Goal: Task Accomplishment & Management: Complete application form

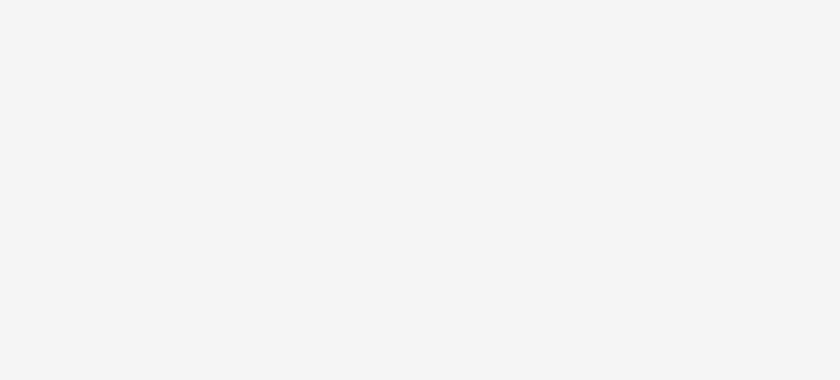
select select "79162ed7-0017-4339-93b0-3399b708648f"
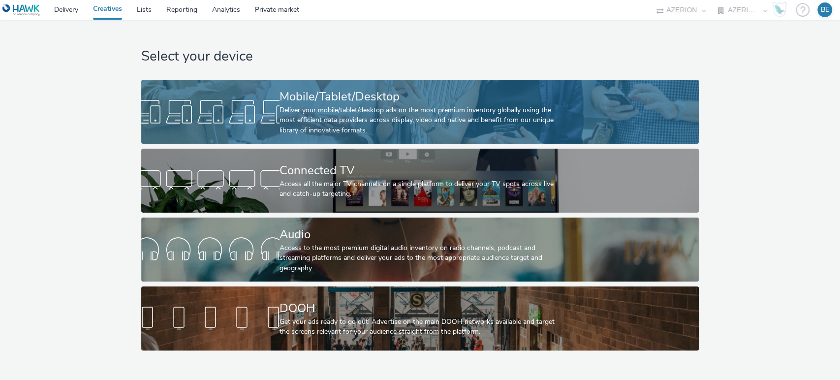
click at [339, 97] on div "Mobile/Tablet/Desktop" at bounding box center [418, 96] width 277 height 17
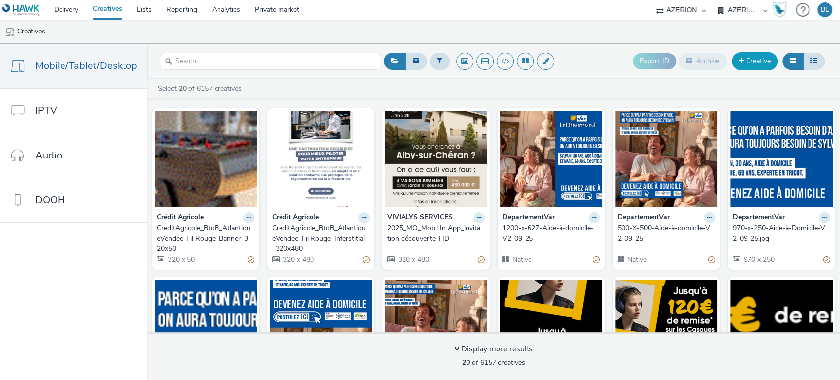
click at [755, 59] on link "Creative" at bounding box center [755, 61] width 46 height 18
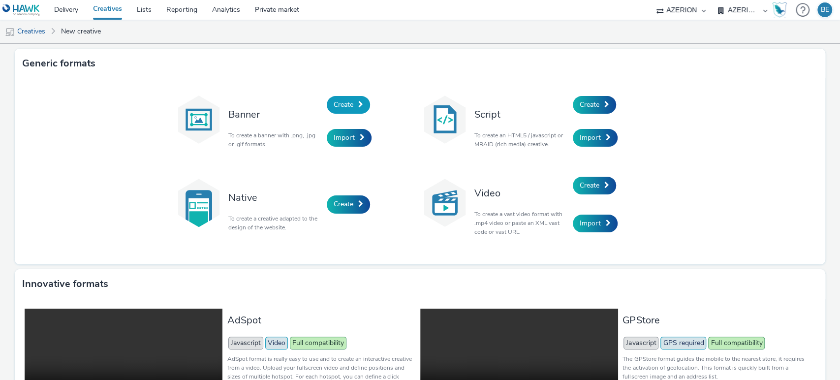
click at [345, 103] on span "Create" at bounding box center [344, 104] width 20 height 9
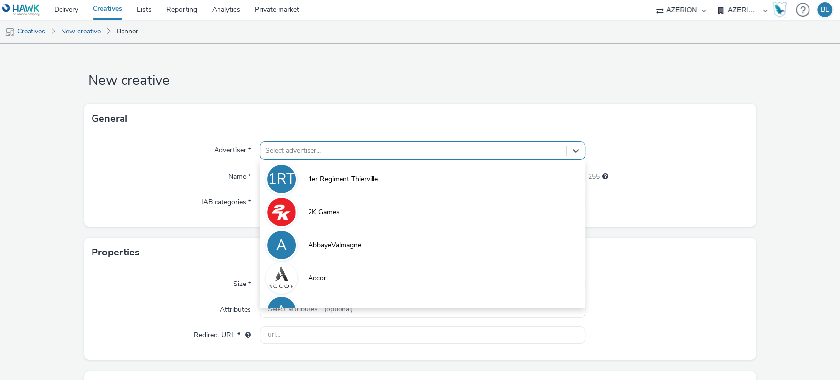
click at [299, 149] on div at bounding box center [413, 151] width 297 height 12
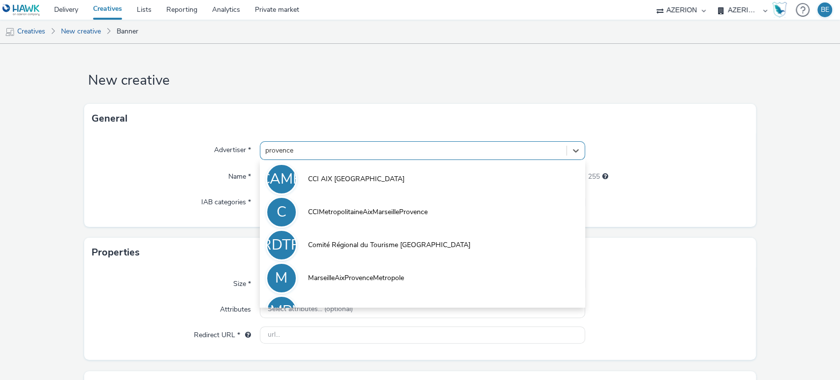
type input "provence"
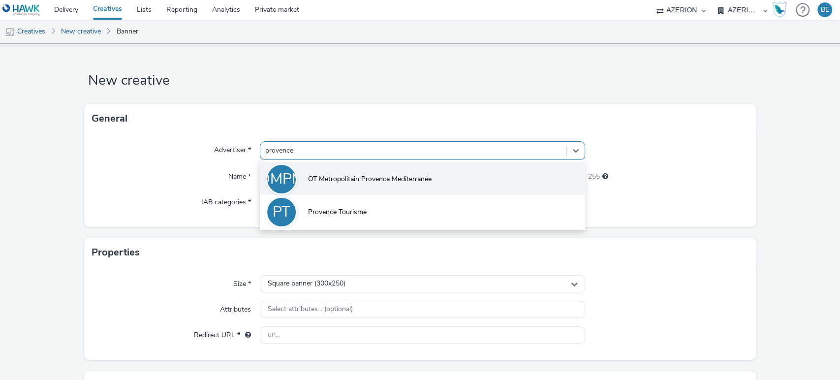
click at [388, 181] on span "OT Metropolitain Provence Mediterranée" at bounding box center [370, 179] width 124 height 10
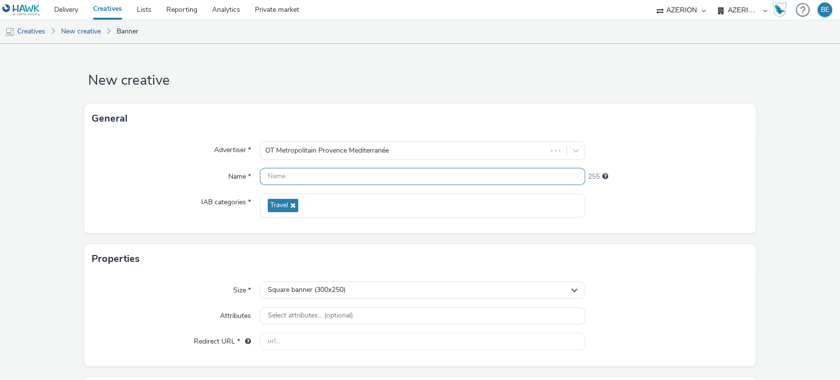
click at [281, 177] on input "text" at bounding box center [423, 176] width 326 height 17
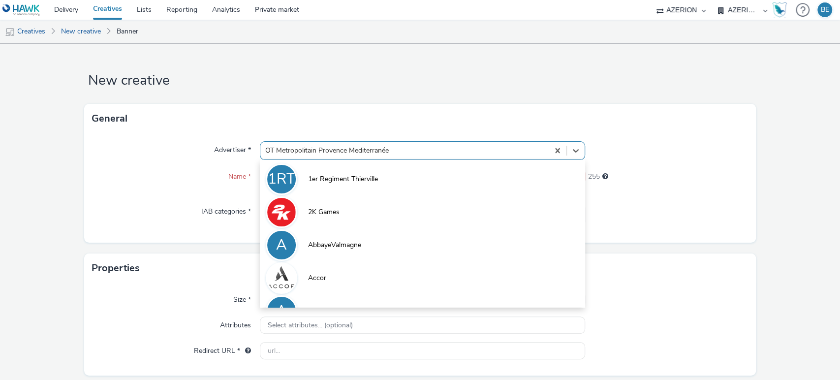
drag, startPoint x: 260, startPoint y: 147, endPoint x: 403, endPoint y: 152, distance: 142.8
click at [403, 152] on div "OT Metropolitain Provence Mediterranée" at bounding box center [404, 151] width 289 height 16
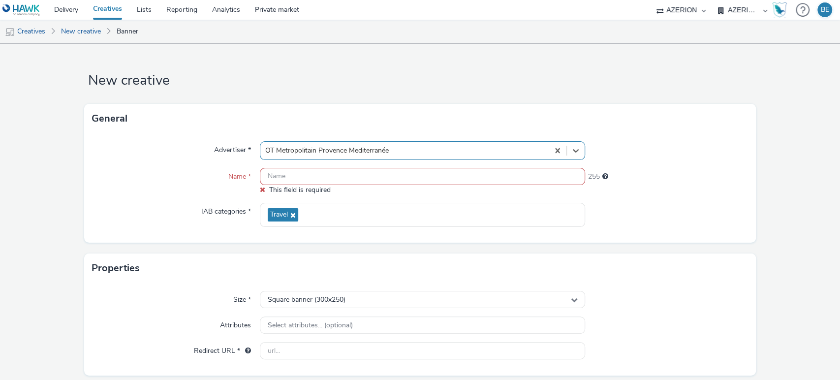
drag, startPoint x: 403, startPoint y: 152, endPoint x: 248, endPoint y: 153, distance: 154.6
click at [248, 153] on div "Advertiser * Select is focused ,type to refine list, press Down to open the men…" at bounding box center [420, 150] width 657 height 19
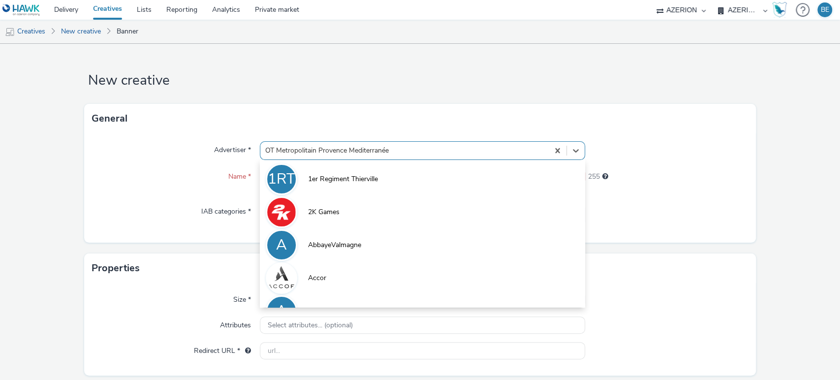
drag, startPoint x: 264, startPoint y: 150, endPoint x: 387, endPoint y: 140, distance: 123.9
click at [387, 140] on div "Advertiser * option 1er Regiment Thierville focused, 1 of 10. 10 results availa…" at bounding box center [420, 187] width 672 height 109
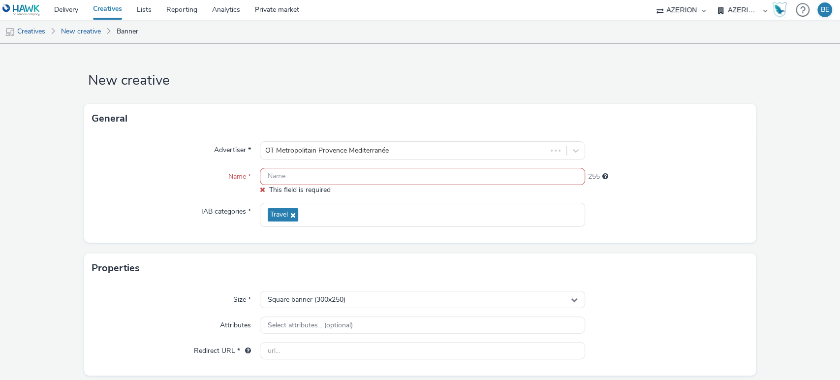
click at [127, 220] on div "IAB categories *" at bounding box center [176, 215] width 168 height 24
click at [300, 170] on input "text" at bounding box center [423, 176] width 326 height 17
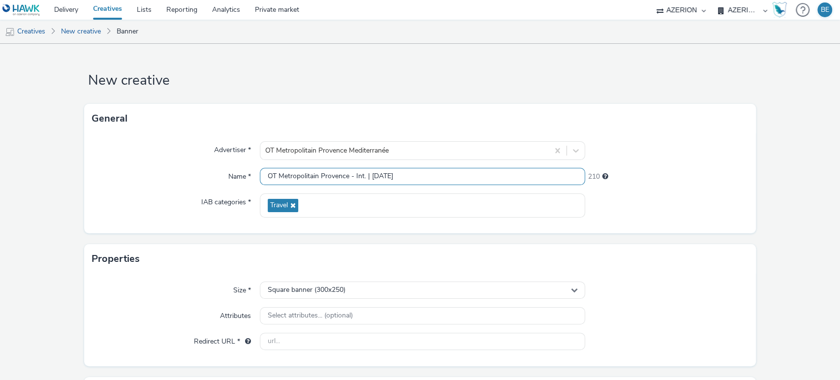
type input "OT Metropolitain Provence - Int. | [DATE]"
click at [182, 179] on div "Name *" at bounding box center [176, 177] width 168 height 18
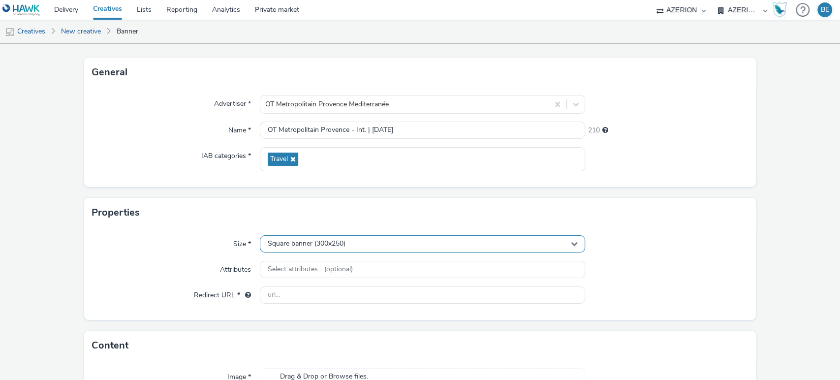
click at [299, 250] on div "Square banner (300x250)" at bounding box center [423, 243] width 326 height 17
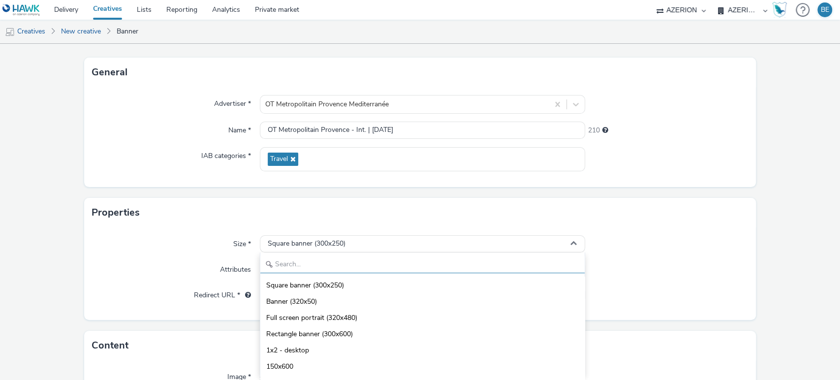
click at [293, 263] on input "text" at bounding box center [422, 264] width 325 height 17
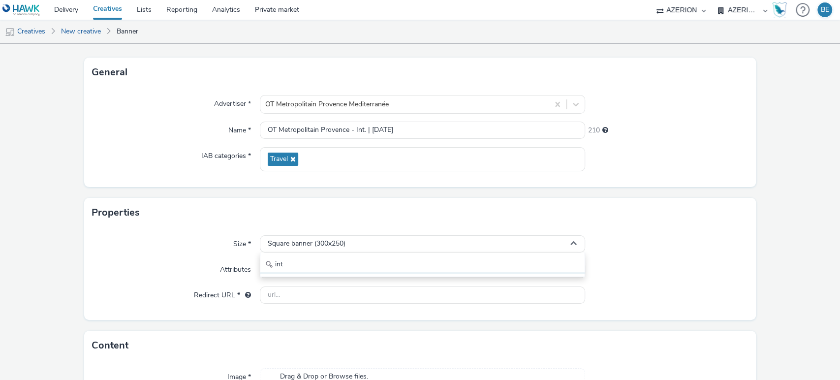
type input "inte"
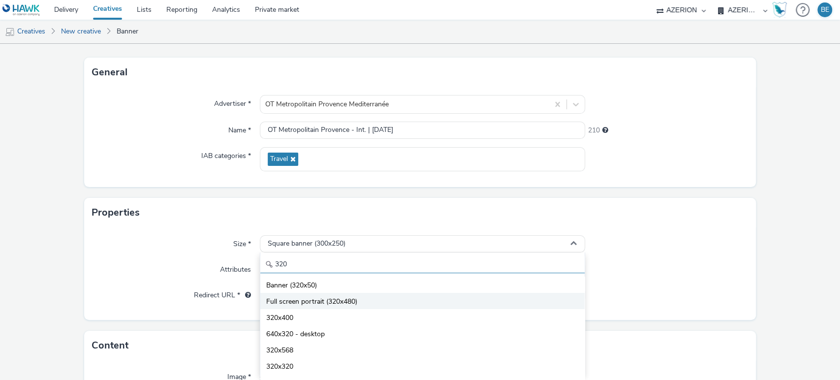
type input "320"
click at [307, 298] on span "Full screen portrait (320x480)" at bounding box center [311, 302] width 91 height 10
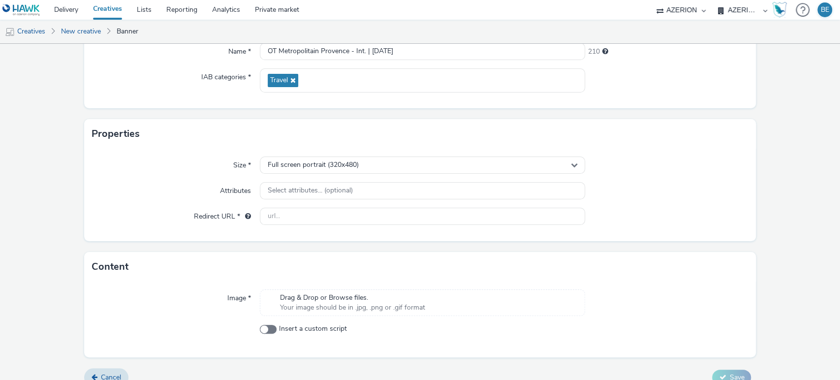
scroll to position [138, 0]
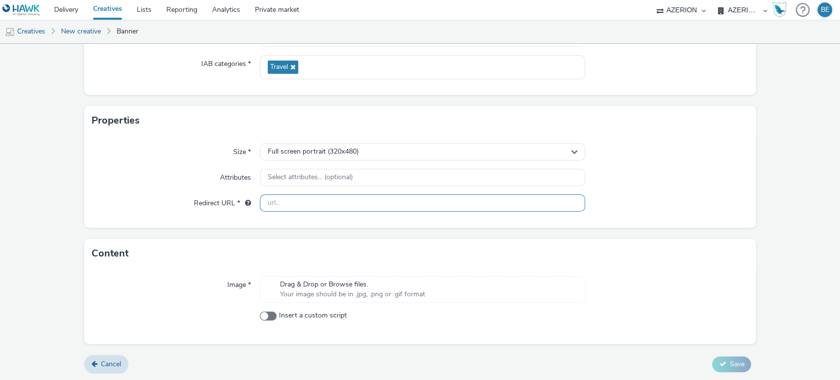
click at [271, 204] on input "text" at bounding box center [423, 202] width 326 height 17
paste input "[URL][DOMAIN_NAME]"
type input "[URL][DOMAIN_NAME]"
click at [156, 194] on div "Redirect URL *" at bounding box center [176, 203] width 168 height 18
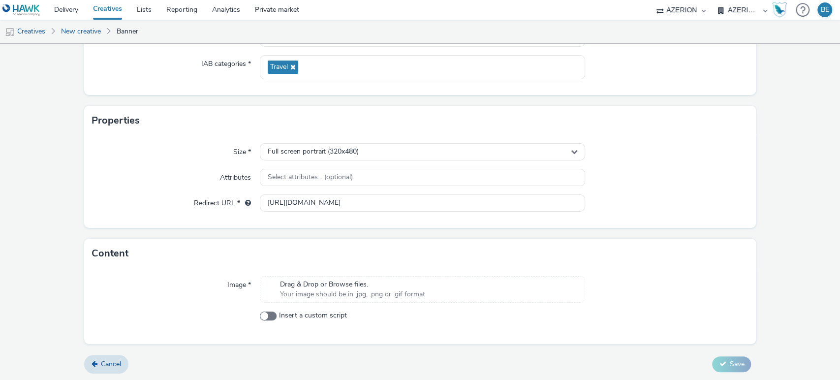
scroll to position [0, 0]
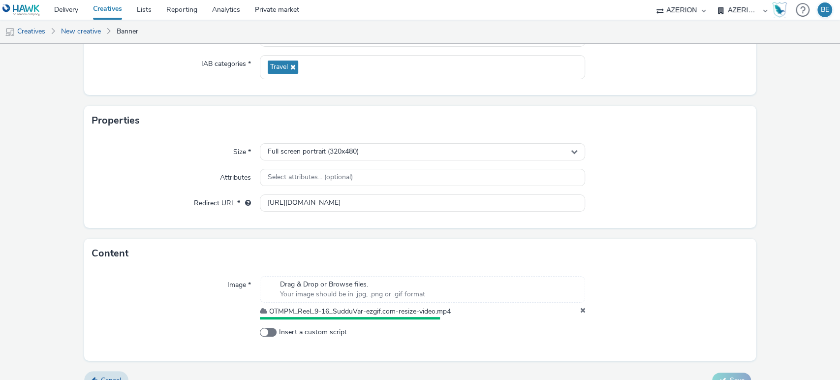
click at [765, 311] on form "New creative General Advertiser * OT Metropolitain Provence Mediterranée Name *…" at bounding box center [420, 151] width 840 height 492
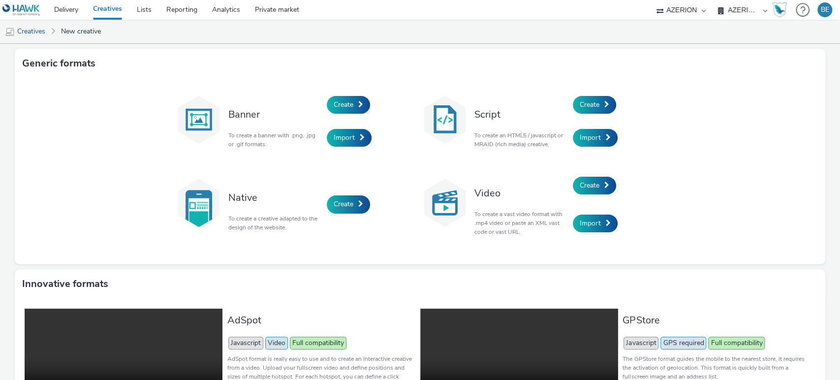
click at [109, 15] on link "Creatives" at bounding box center [108, 10] width 44 height 20
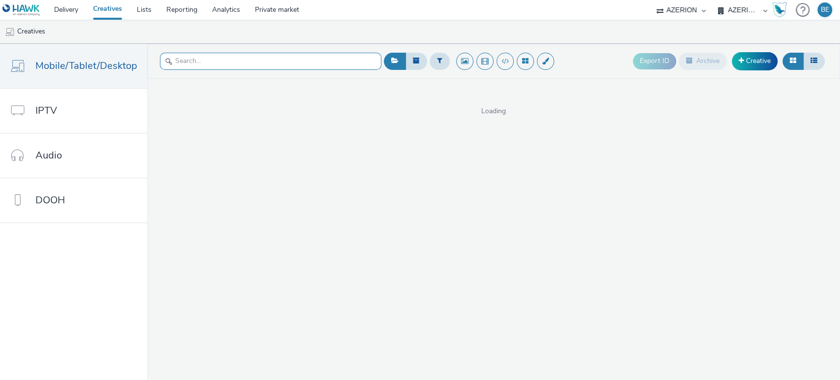
click at [201, 64] on input "text" at bounding box center [271, 61] width 222 height 17
type input "9-16"
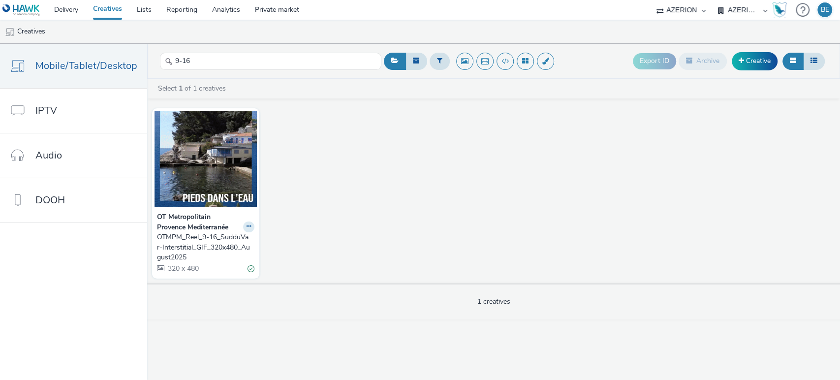
click at [205, 246] on div "OTMPM_Reel_9-16_SudduVar-Interstitial_GIF_320x480_August2025" at bounding box center [204, 247] width 94 height 30
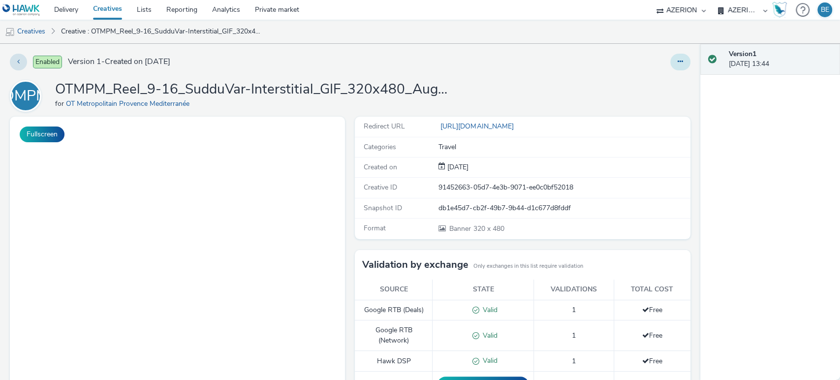
click at [678, 64] on icon at bounding box center [680, 61] width 5 height 7
click at [640, 82] on link "Edit" at bounding box center [654, 82] width 74 height 20
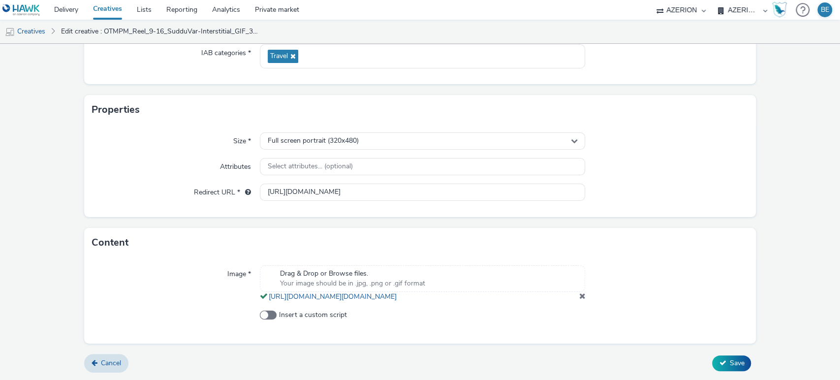
scroll to position [159, 0]
click at [384, 296] on link "[URL][DOMAIN_NAME][DOMAIN_NAME]" at bounding box center [335, 296] width 132 height 9
click at [154, 184] on div "Redirect URL *" at bounding box center [176, 193] width 168 height 18
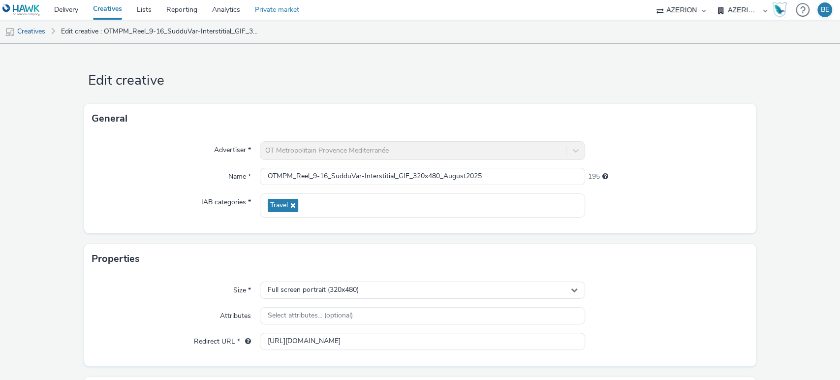
scroll to position [0, 0]
click at [120, 10] on link "Creatives" at bounding box center [108, 10] width 44 height 20
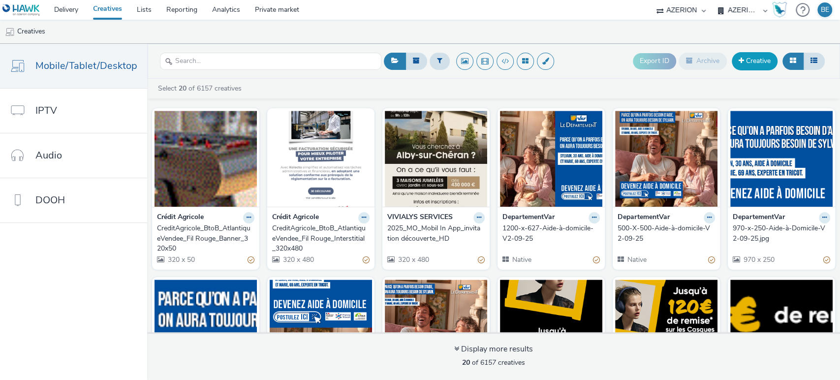
click at [764, 63] on link "Creative" at bounding box center [755, 61] width 46 height 18
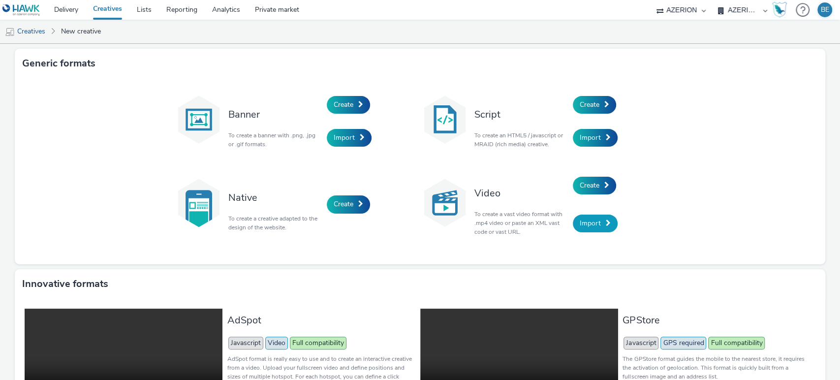
click at [606, 225] on span at bounding box center [608, 223] width 5 height 7
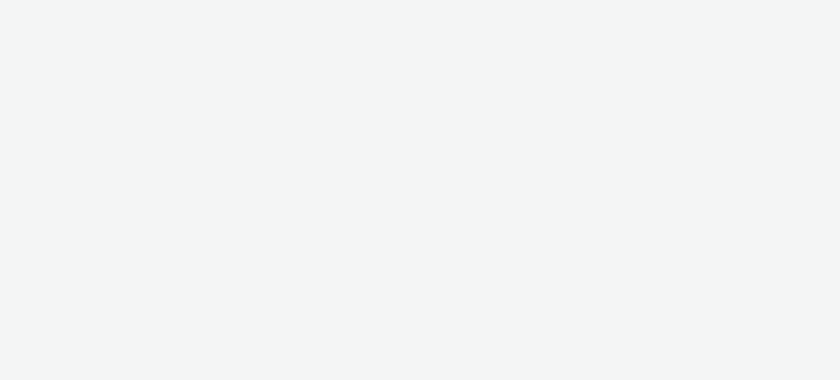
select select "79162ed7-0017-4339-93b0-3399b708648f"
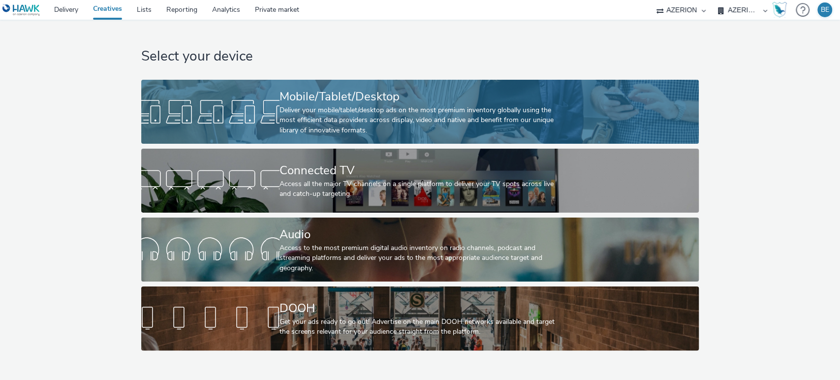
click at [312, 127] on div "Deliver your mobile/tablet/desktop ads on the most premium inventory globally u…" at bounding box center [418, 120] width 277 height 30
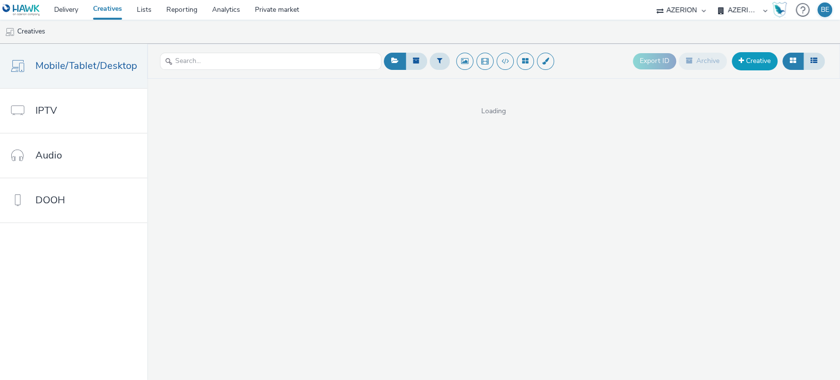
click at [748, 70] on link "Creative" at bounding box center [755, 61] width 46 height 18
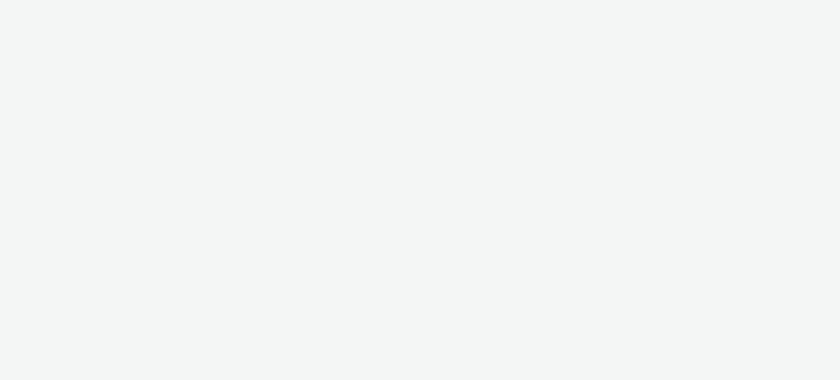
select select "79162ed7-0017-4339-93b0-3399b708648f"
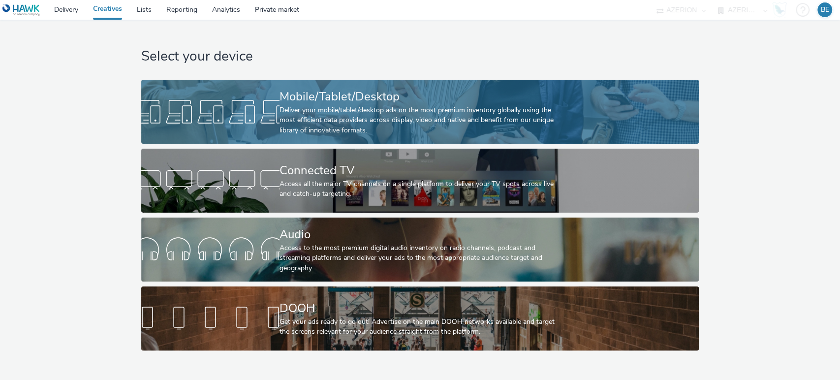
click at [362, 129] on div "Deliver your mobile/tablet/desktop ads on the most premium inventory globally u…" at bounding box center [418, 120] width 277 height 30
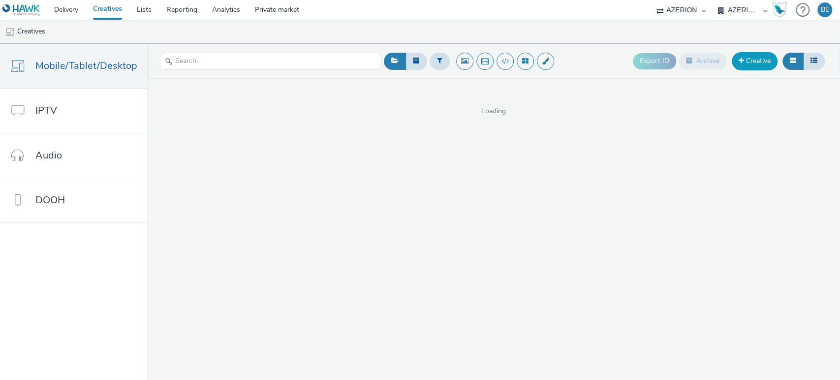
click at [744, 62] on link "Creative" at bounding box center [755, 61] width 46 height 18
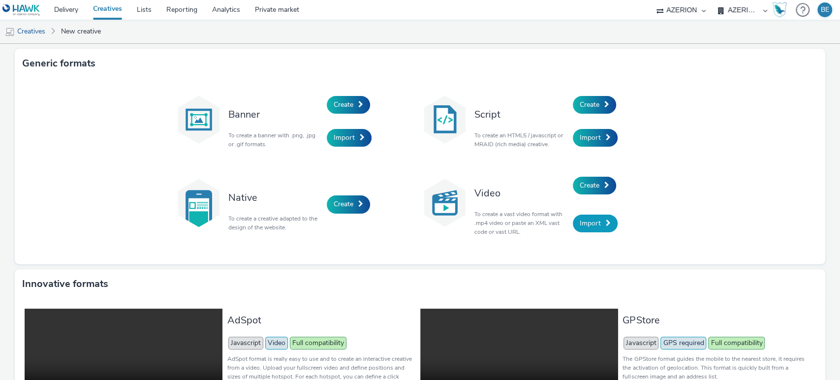
click at [606, 220] on span at bounding box center [608, 223] width 5 height 7
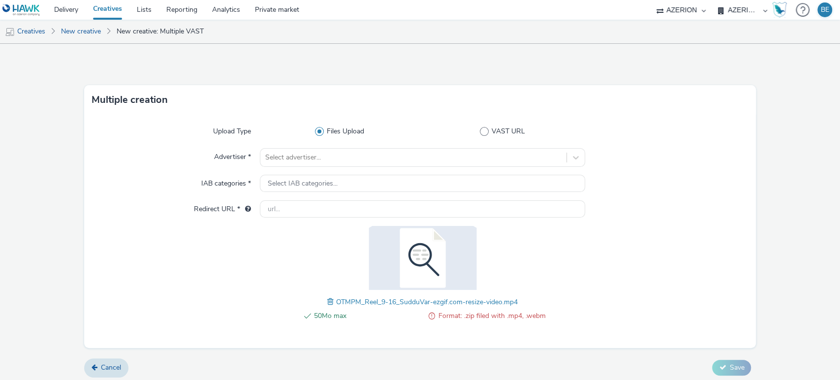
click at [144, 233] on div at bounding box center [176, 279] width 168 height 106
click at [294, 157] on div at bounding box center [413, 158] width 297 height 12
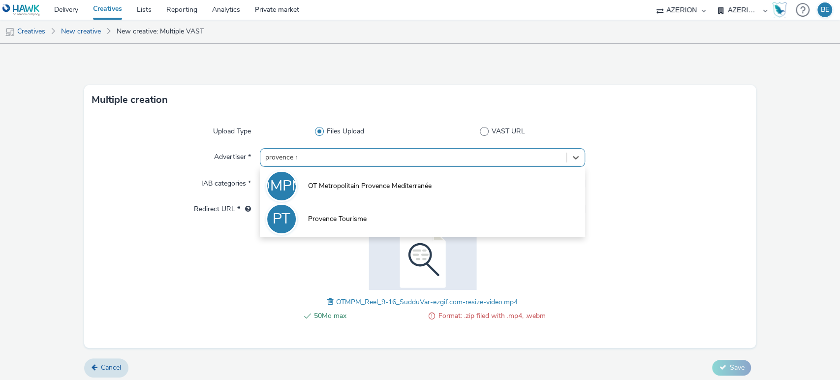
type input "provence me"
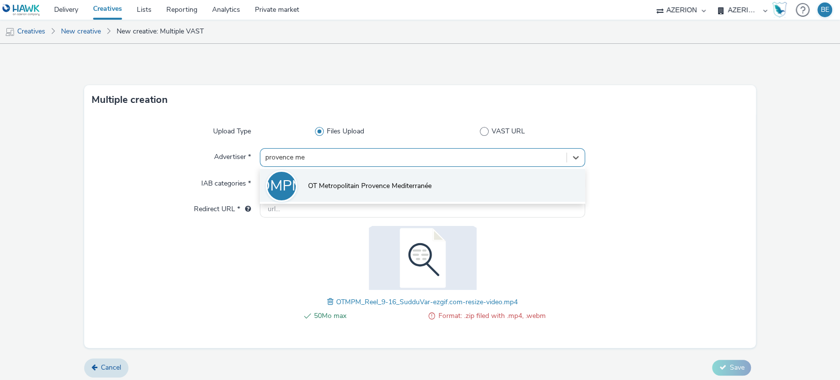
click at [415, 174] on li "OMPM OT Metropolitain Provence Mediterranée" at bounding box center [423, 185] width 326 height 33
type input "http://provencemed.com"
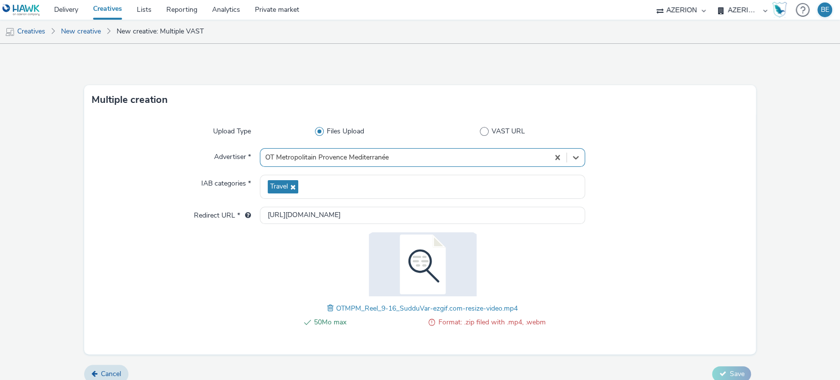
scroll to position [9, 0]
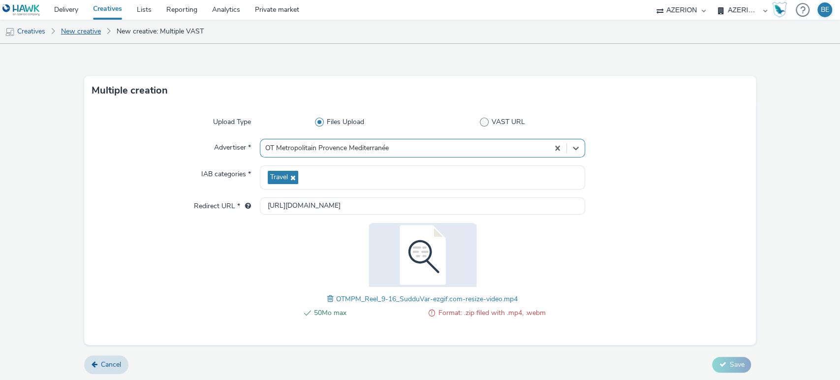
click at [92, 33] on link "New creative" at bounding box center [81, 32] width 50 height 24
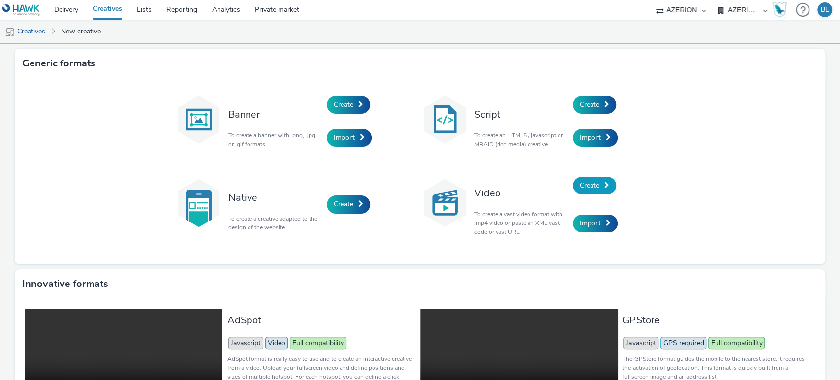
click at [604, 188] on span at bounding box center [606, 185] width 5 height 7
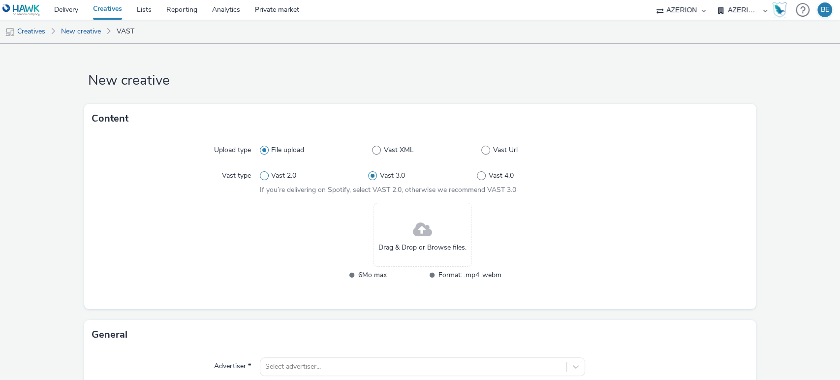
click at [264, 176] on span at bounding box center [264, 175] width 9 height 9
click at [264, 176] on input "Vast 2.0" at bounding box center [263, 176] width 6 height 6
radio input "true"
radio input "false"
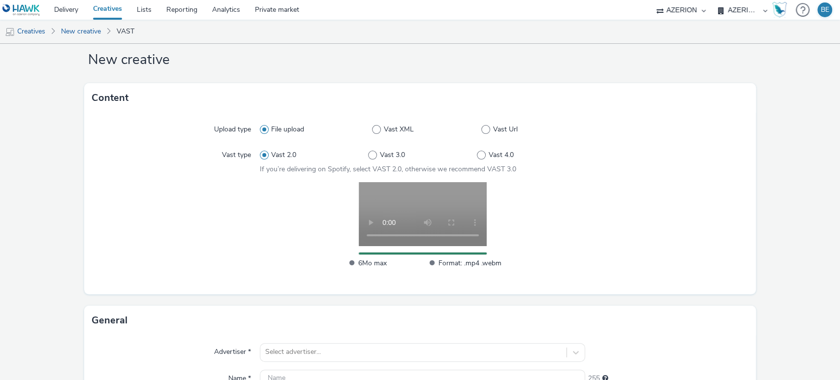
click at [141, 249] on div at bounding box center [176, 230] width 168 height 96
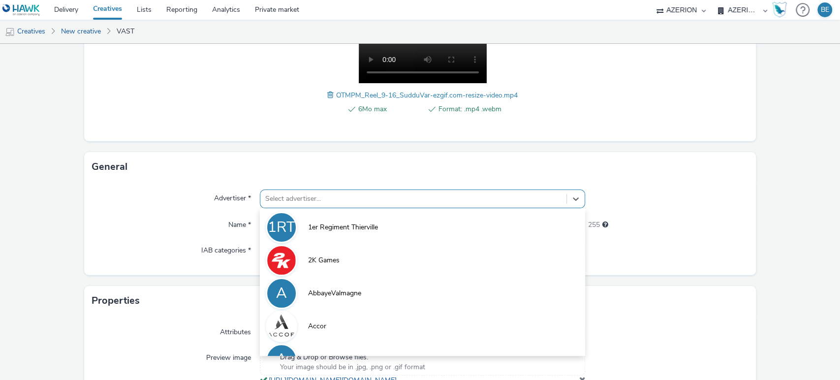
click at [310, 199] on div "option 1er Regiment Thierville focused, 1 of 10. 10 results available. Use Up a…" at bounding box center [423, 199] width 326 height 19
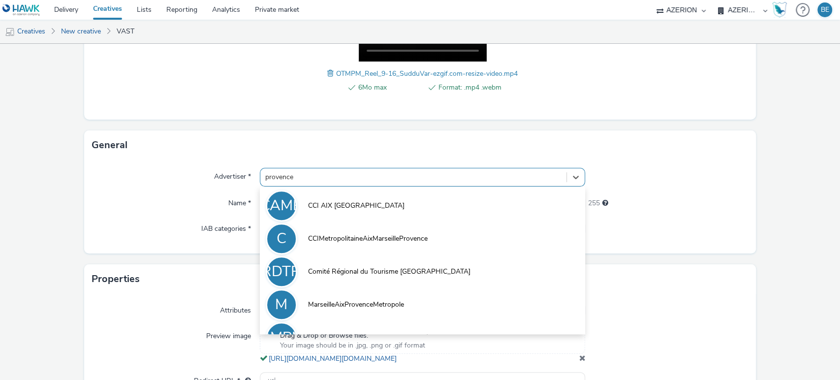
type input "provence"
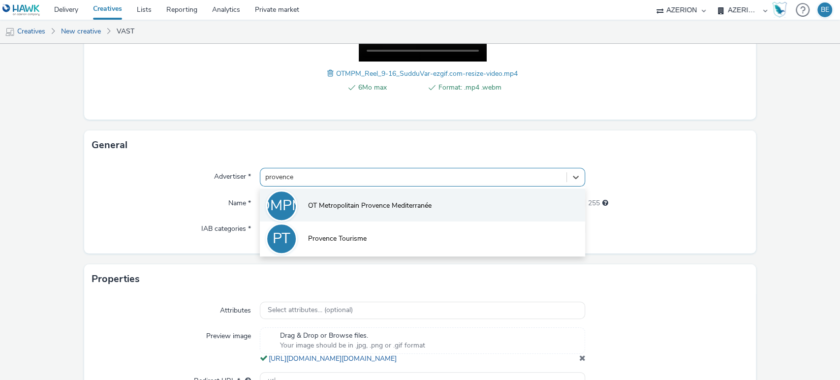
click at [355, 205] on span "OT Metropolitain Provence Mediterranée" at bounding box center [370, 206] width 124 height 10
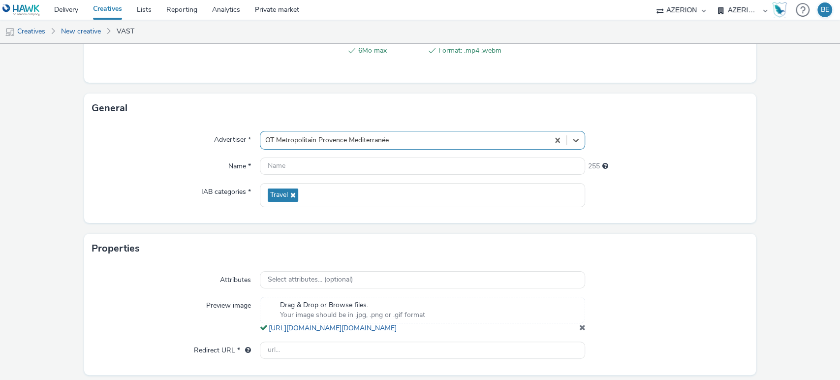
scroll to position [243, 0]
click at [288, 167] on input "text" at bounding box center [423, 165] width 326 height 17
click at [173, 168] on div "Name *" at bounding box center [176, 166] width 168 height 18
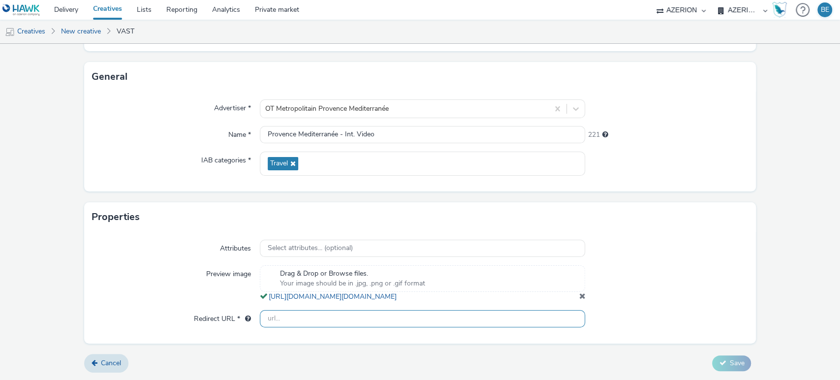
click at [290, 320] on input "text" at bounding box center [423, 318] width 326 height 17
click at [440, 126] on input "Provence Mediterranée - Int. Video" at bounding box center [423, 134] width 326 height 17
type input "Provence Mediterranée - Int. Video |"
click at [312, 327] on div at bounding box center [423, 319] width 326 height 18
paste input "FR_CMIMedia_OT-MetropolitainProvenceMediterranée_Mobile_SeptembreOct_2025"
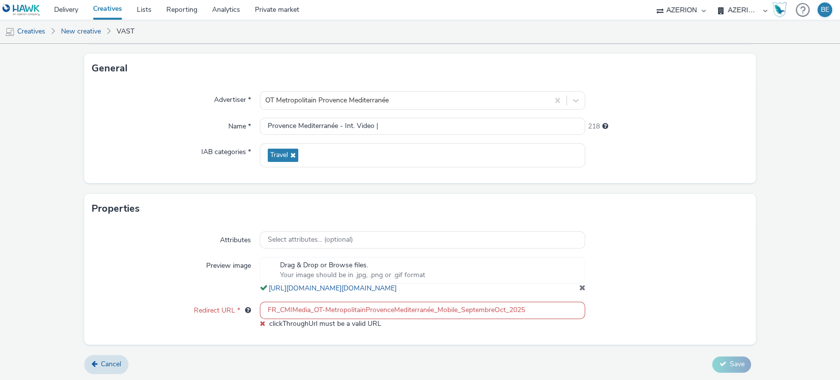
click at [322, 316] on input "FR_CMIMedia_OT-MetropolitainProvenceMediterranée_Mobile_SeptembreOct_2025" at bounding box center [423, 310] width 326 height 17
paste input "[URL][DOMAIN_NAME]"
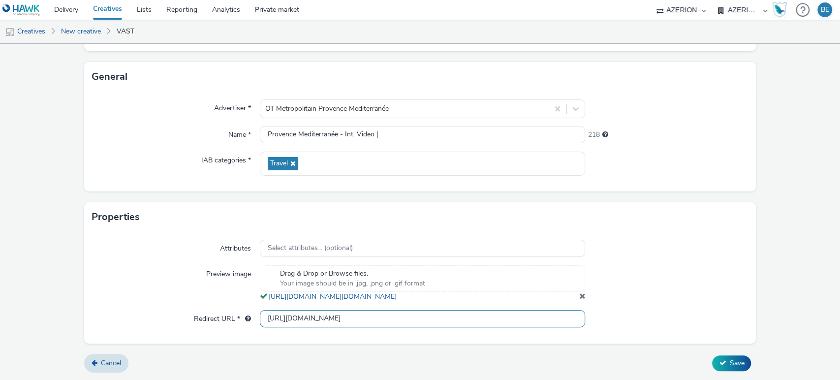
type input "[URL][DOMAIN_NAME]"
click at [728, 316] on div at bounding box center [666, 319] width 163 height 18
click at [721, 360] on button "Save" at bounding box center [731, 363] width 39 height 16
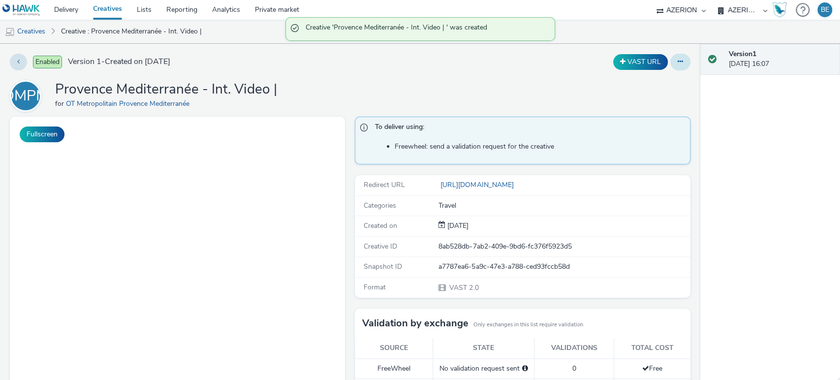
click at [675, 66] on button at bounding box center [680, 62] width 20 height 17
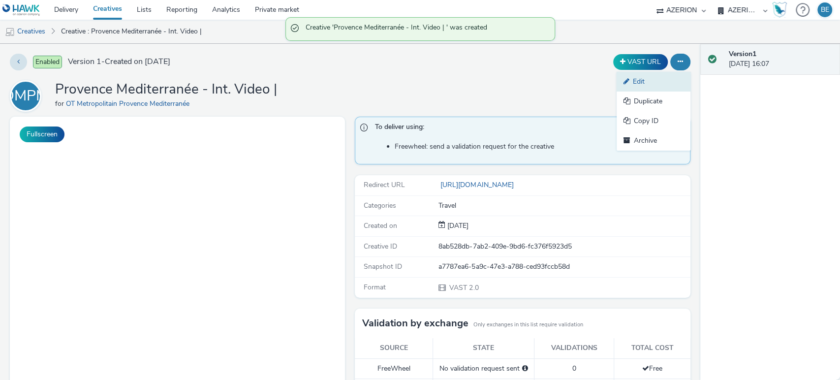
click at [638, 81] on link "Edit" at bounding box center [654, 82] width 74 height 20
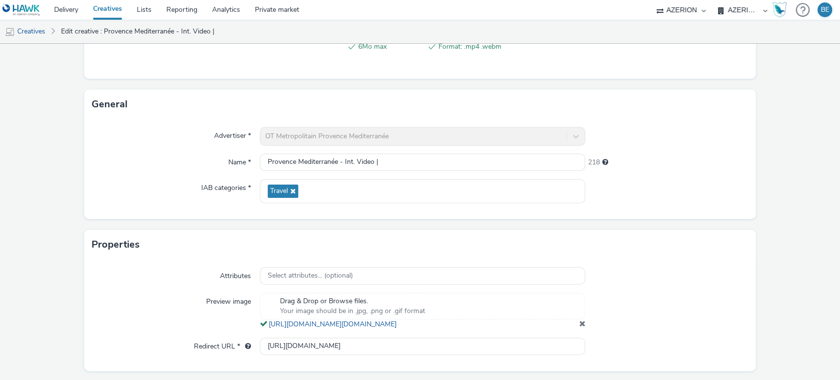
scroll to position [258, 0]
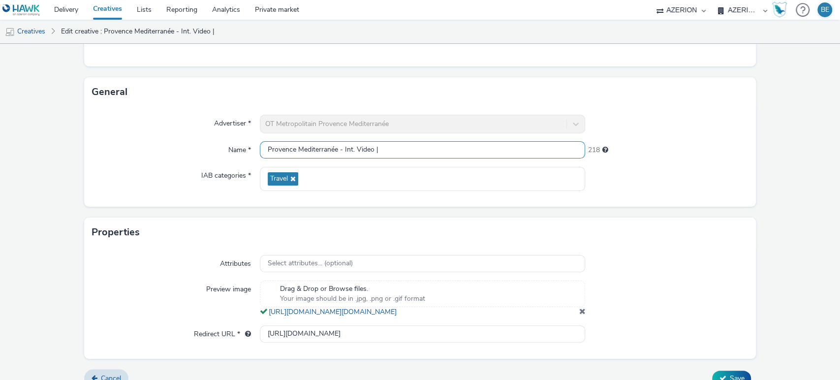
click at [440, 148] on input "Provence Mediterranée - Int. Video |" at bounding box center [423, 149] width 326 height 17
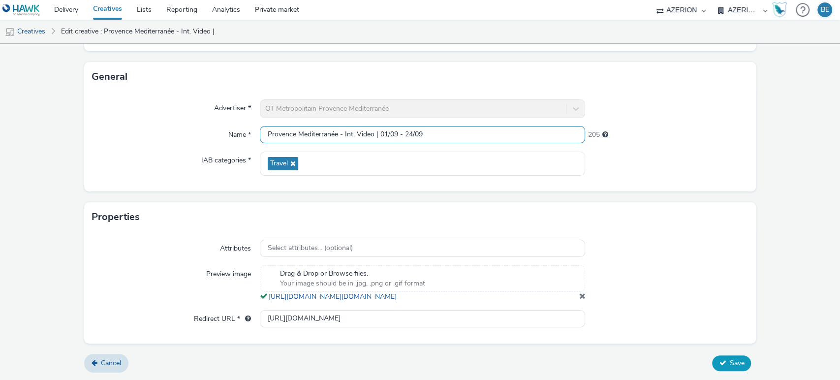
type input "Provence Mediterranée - Int. Video | 01/09 - 24/09"
click at [734, 369] on button "Save" at bounding box center [731, 363] width 39 height 16
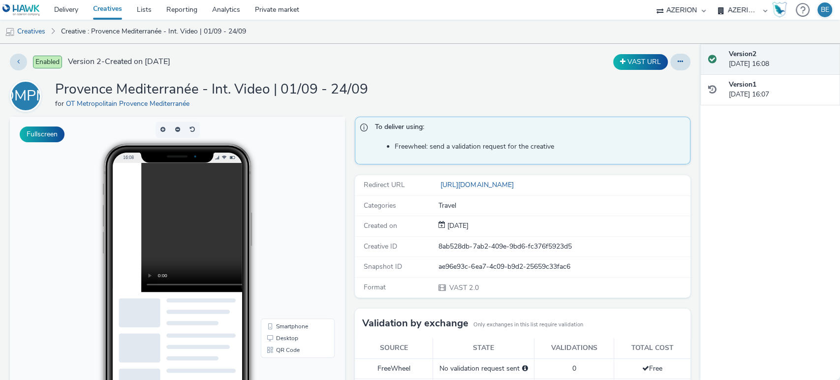
click at [241, 88] on h1 "Provence Mediterranée - Int. Video | 01/09 - 24/09" at bounding box center [211, 89] width 313 height 19
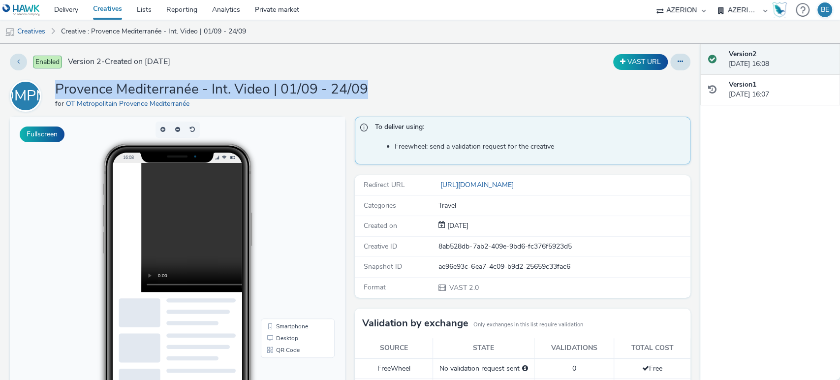
click at [241, 88] on h1 "Provence Mediterranée - Int. Video | 01/09 - 24/09" at bounding box center [211, 89] width 313 height 19
copy h1 "Provence Mediterranée - Int. Video | 01/09 - 24/09"
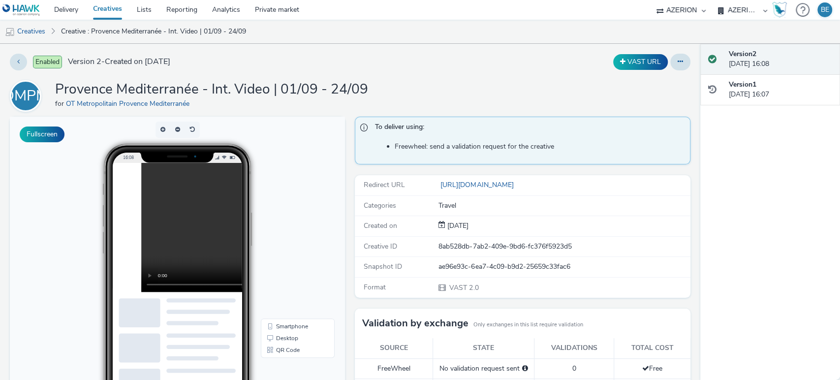
click at [276, 70] on div "Enabled Version 2 - Created on 29 August 2025" at bounding box center [214, 62] width 409 height 17
click at [113, 12] on link "Creatives" at bounding box center [108, 10] width 44 height 20
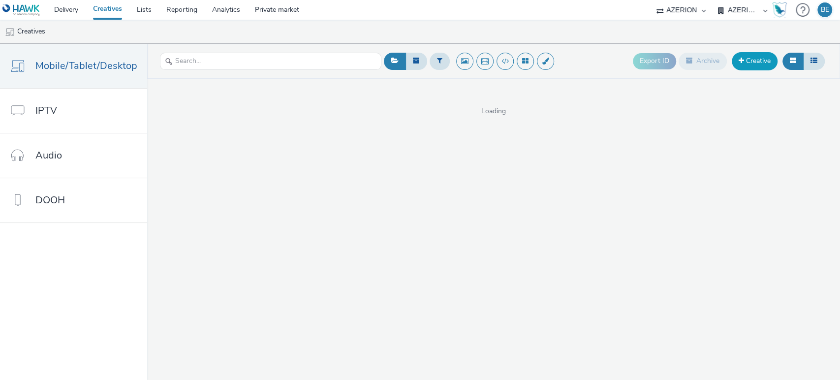
click at [759, 67] on link "Creative" at bounding box center [755, 61] width 46 height 18
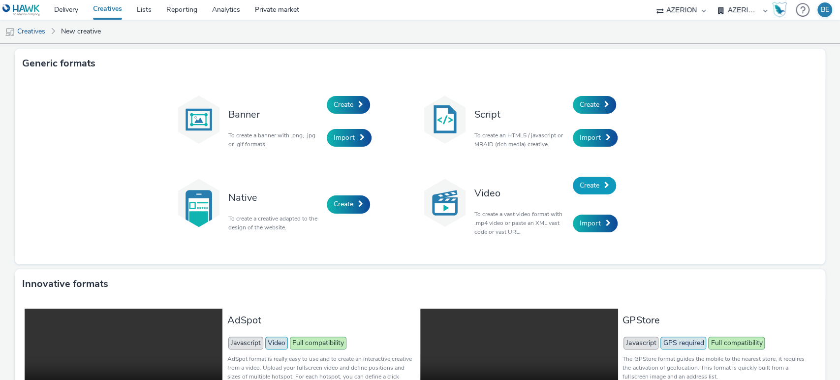
click at [602, 191] on link "Create" at bounding box center [594, 186] width 43 height 18
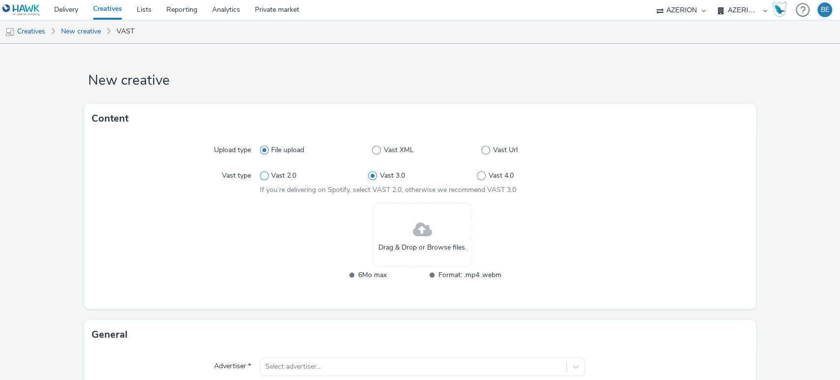
click at [264, 176] on span at bounding box center [264, 175] width 9 height 9
click at [264, 176] on input "Vast 2.0" at bounding box center [263, 176] width 6 height 6
radio input "true"
radio input "false"
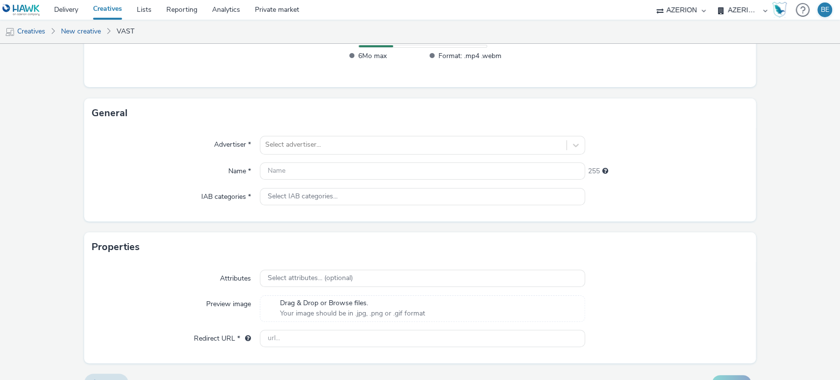
scroll to position [234, 0]
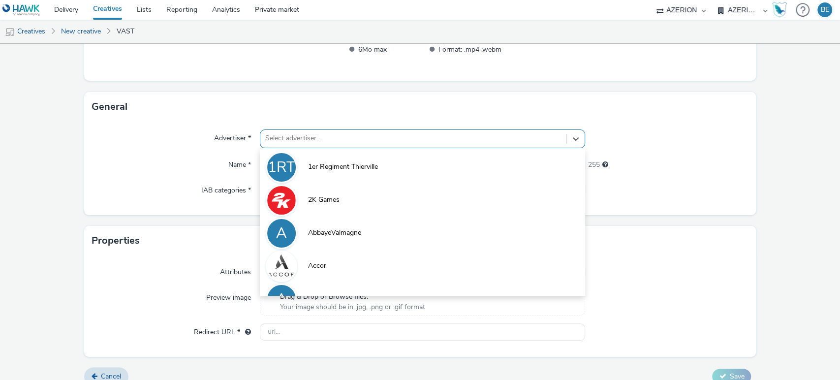
click at [304, 141] on div at bounding box center [413, 138] width 297 height 12
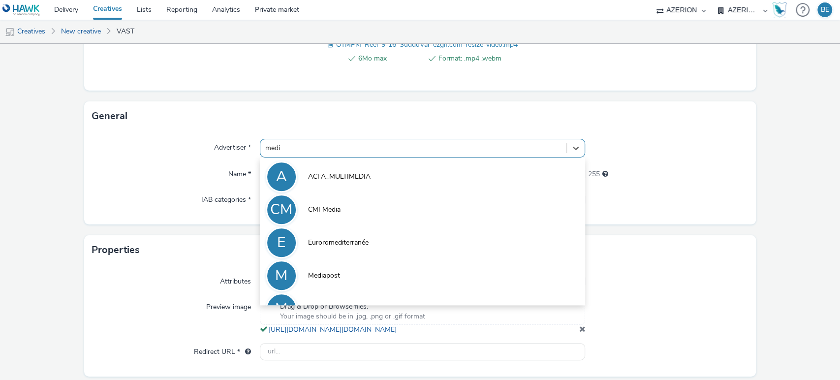
type input "medit"
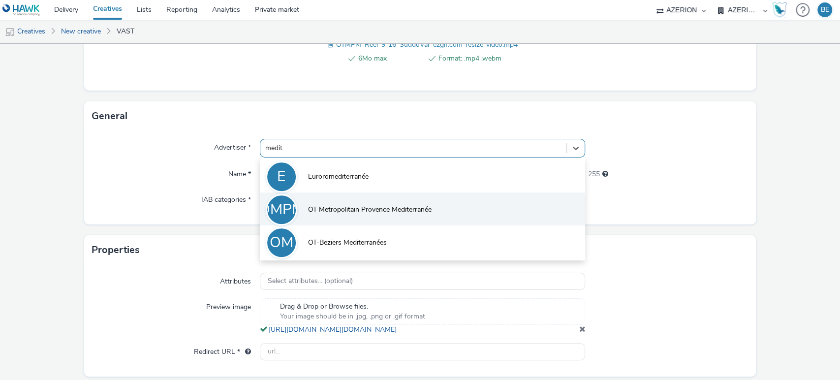
click at [371, 205] on span "OT Metropolitain Provence Mediterranée" at bounding box center [370, 210] width 124 height 10
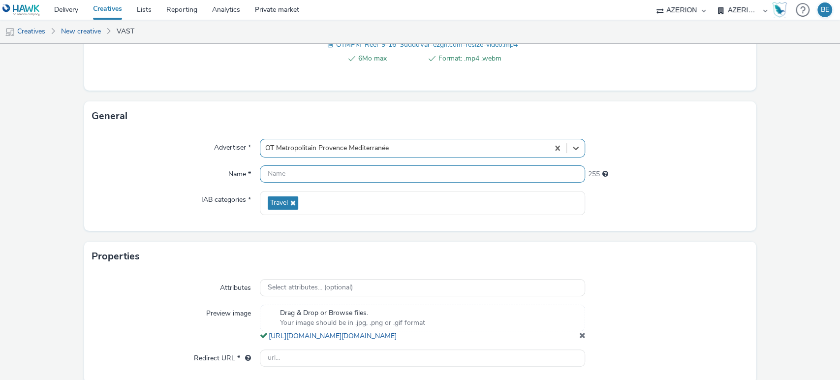
click at [310, 175] on input "text" at bounding box center [423, 173] width 326 height 17
paste input "Provence Mediterranée - Int. Video | 01/09 - 24/09"
drag, startPoint x: 377, startPoint y: 174, endPoint x: 429, endPoint y: 175, distance: 52.7
click at [429, 175] on input "Provence Mediterranée - Int. Video | 01/09 - 24/09" at bounding box center [423, 173] width 326 height 17
click at [432, 163] on div "Advertiser * OT Metropolitain Provence Mediterranée Name * Provence Mediterrané…" at bounding box center [420, 181] width 672 height 100
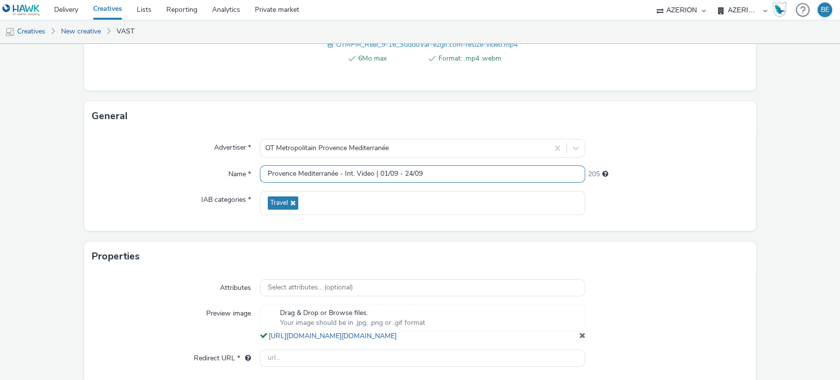
drag, startPoint x: 379, startPoint y: 173, endPoint x: 447, endPoint y: 172, distance: 68.9
click at [447, 172] on input "Provence Mediterranée - Int. Video | 01/09 - 24/09" at bounding box center [423, 173] width 326 height 17
type input "Provence Mediterranée - Int. Video | 06/10 - 28/10"
click at [150, 180] on div "Name *" at bounding box center [176, 174] width 168 height 18
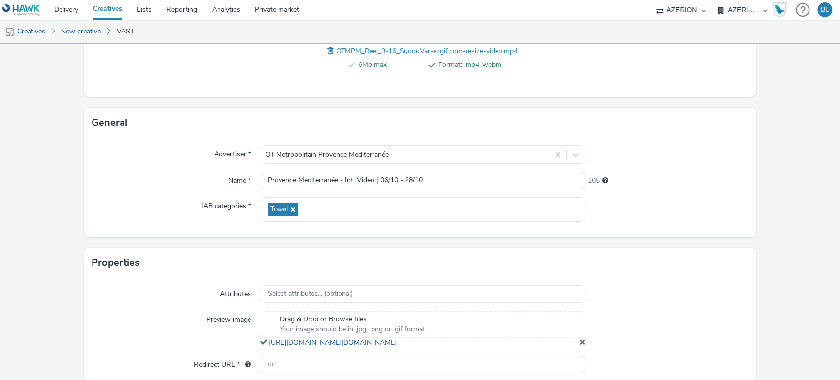
scroll to position [282, 0]
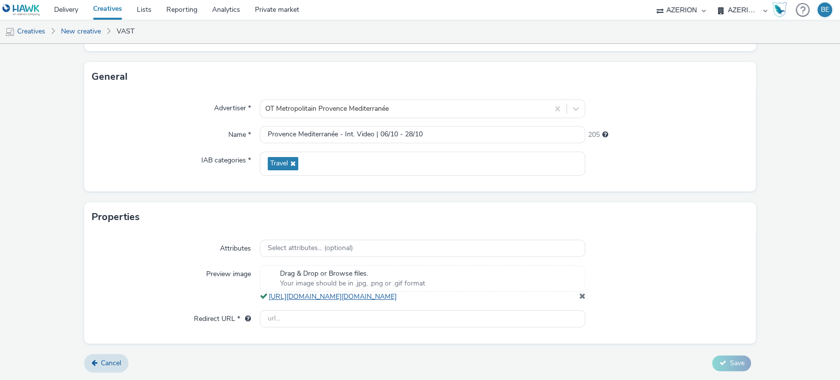
click at [335, 292] on link "https://tabmo-cdn.s3.eu-west-1.amazonaws.com/hawk.tabmo.io/organizations/79162e…" at bounding box center [335, 296] width 132 height 9
click at [381, 317] on input "text" at bounding box center [423, 318] width 326 height 17
paste input "https://www.provencemed.com/?utm_source=google&utm_medium=vid%C3%A9o&utm_campai…"
type input "https://www.provencemed.com/?utm_source=google&utm_medium=vid%C3%A9o&utm_campai…"
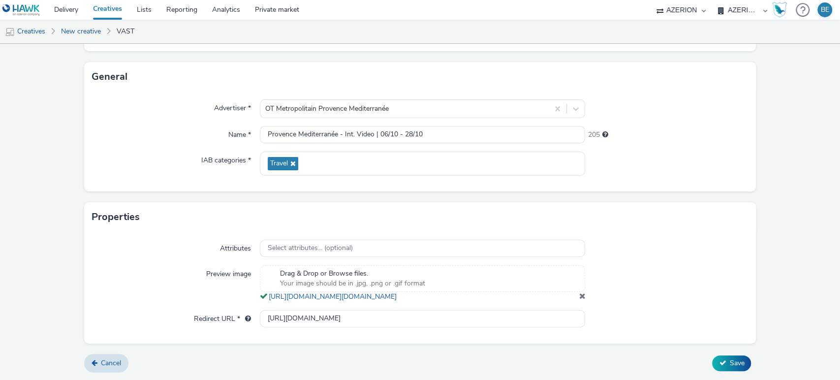
click at [776, 310] on form "New creative Content Upload type File upload Vast XML Vast Url Vast type Vast 2…" at bounding box center [420, 75] width 840 height 610
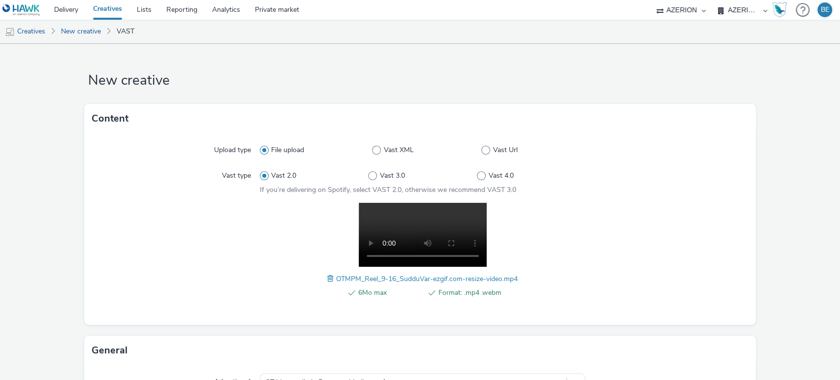
scroll to position [282, 0]
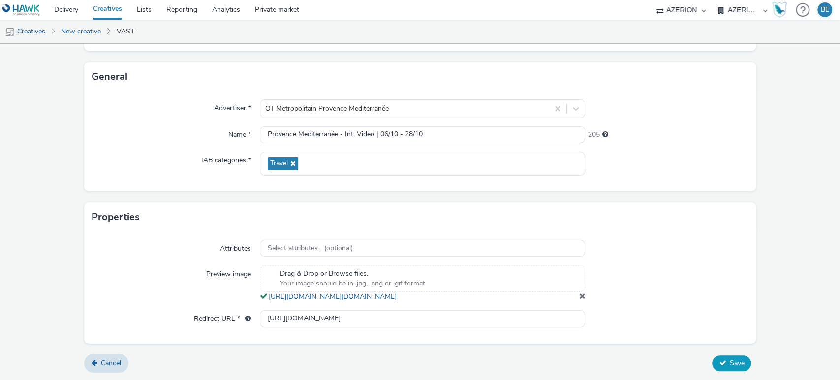
click at [730, 365] on span "Save" at bounding box center [737, 362] width 15 height 9
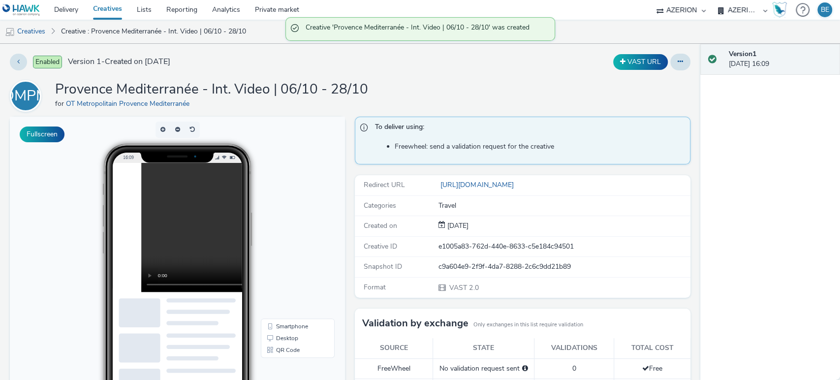
click at [113, 12] on link "Creatives" at bounding box center [108, 10] width 44 height 20
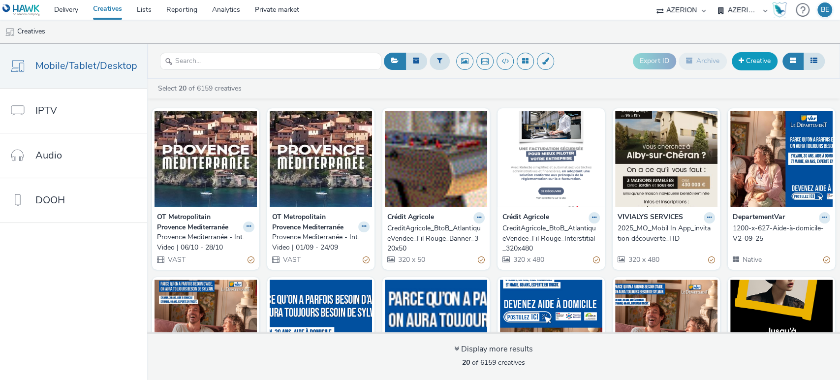
click at [746, 69] on link "Creative" at bounding box center [755, 61] width 46 height 18
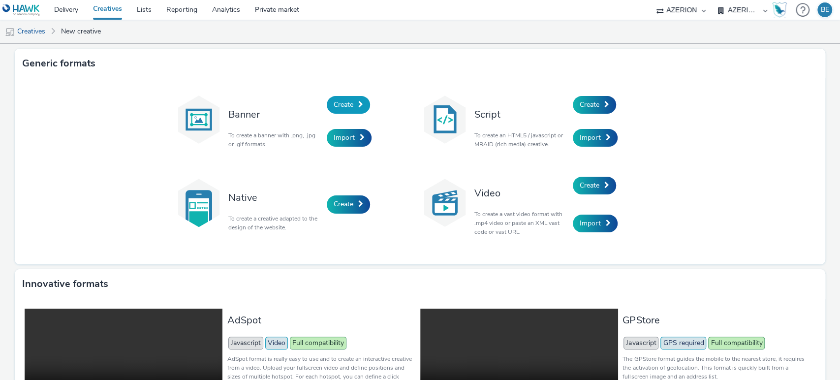
click at [352, 102] on link "Create" at bounding box center [348, 105] width 43 height 18
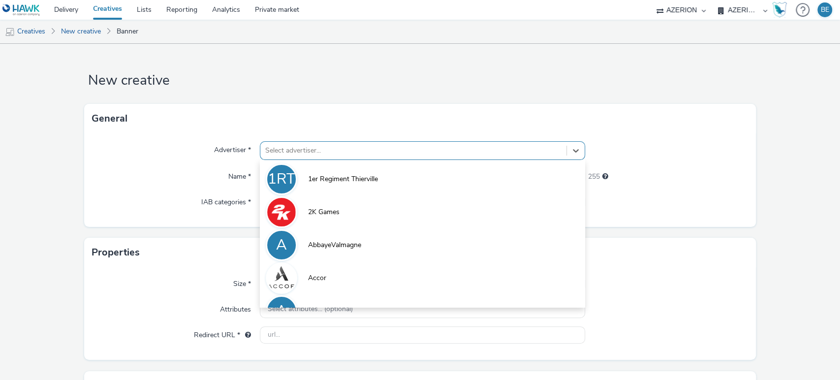
click at [284, 150] on div at bounding box center [413, 151] width 297 height 12
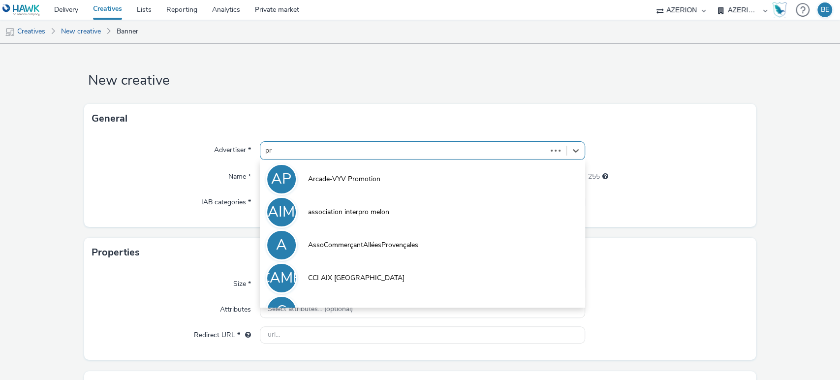
type input "p"
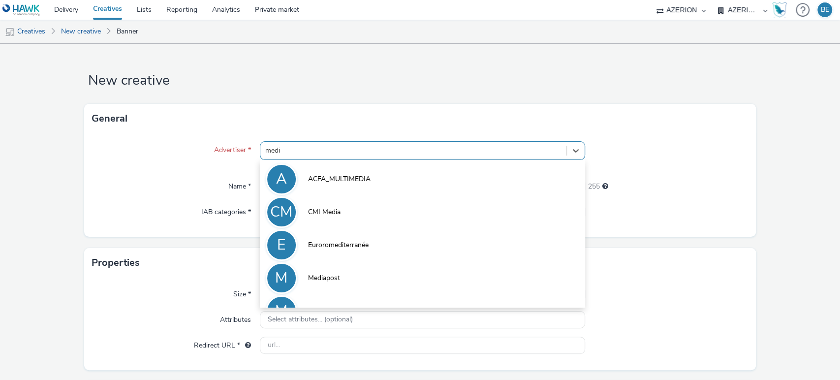
type input "medit"
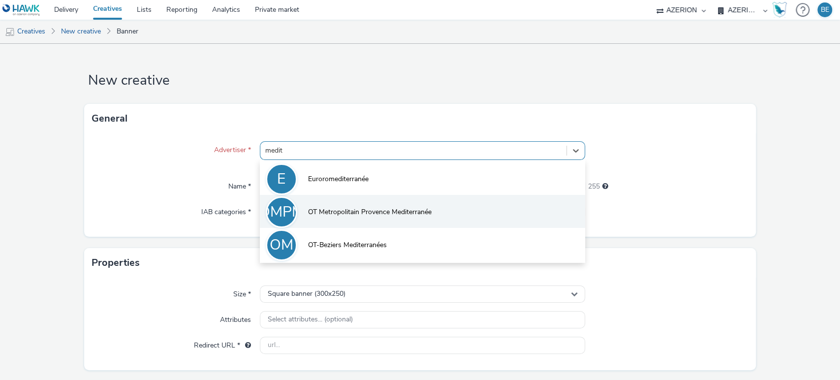
click at [385, 208] on span "OT Metropolitain Provence Mediterranée" at bounding box center [370, 212] width 124 height 10
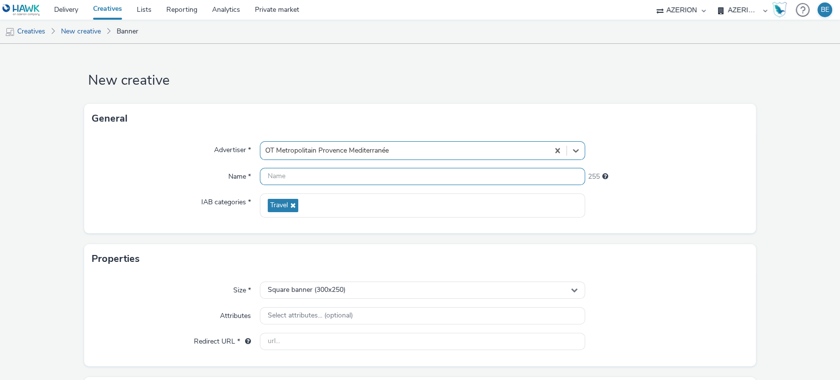
click at [286, 180] on input "text" at bounding box center [423, 176] width 326 height 17
paste input "https://www.provencemed.com/?utm_source=google&utm_medium=vid%C3%A9o&utm_campai…"
type input "https://www.provencemed.com/?utm_source=google&utm_medium=vid%C3%A9o&utm_campai…"
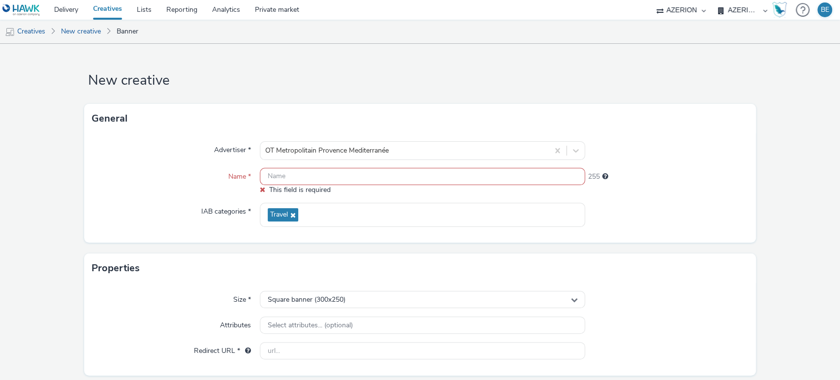
click at [295, 182] on input "text" at bounding box center [423, 176] width 326 height 17
paste input "OT-MetropolitainProvenceMediterranée"
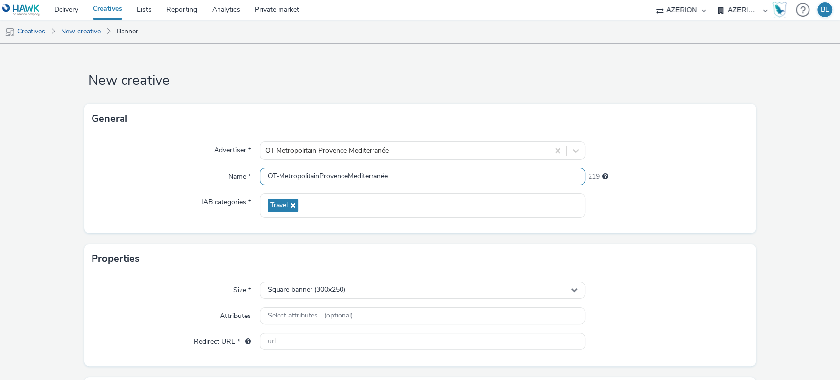
click at [279, 177] on input "OT-MetropolitainProvenceMediterranée" at bounding box center [423, 176] width 326 height 17
click at [427, 169] on input "OT Metropolitain Provence Mediterranée -" at bounding box center [423, 176] width 326 height 17
type input "OT Metropolitain Provence Mediterranée - 320x50"
click at [141, 195] on div "IAB categories *" at bounding box center [176, 205] width 168 height 24
click at [351, 178] on input "OT Metropolitain Provence Mediterranée - 320x50" at bounding box center [423, 176] width 326 height 17
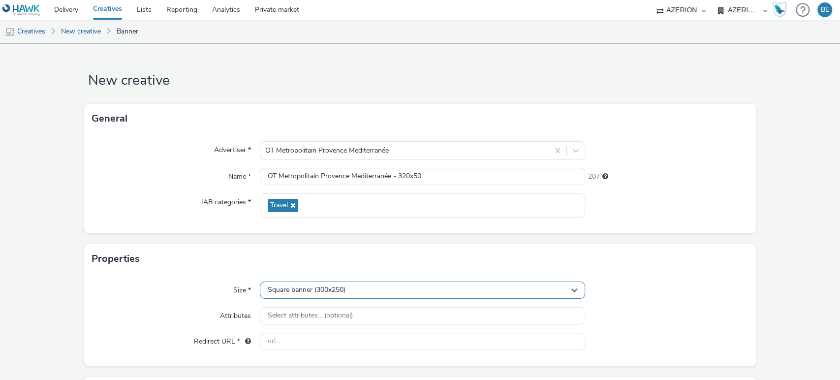
click at [339, 295] on div "Square banner (300x250)" at bounding box center [423, 290] width 326 height 17
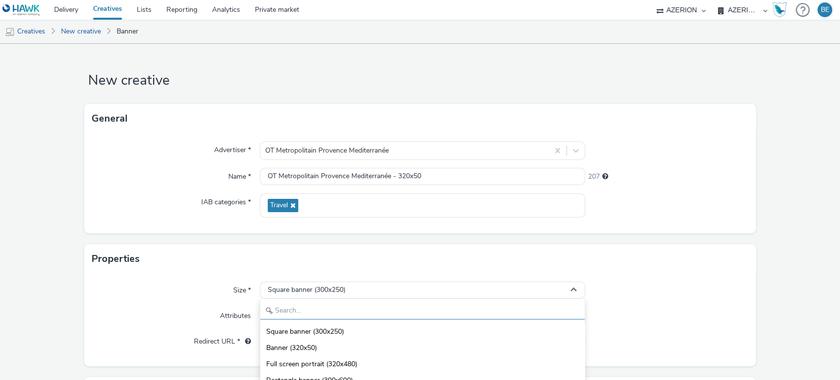
click at [291, 309] on input "text" at bounding box center [422, 310] width 325 height 17
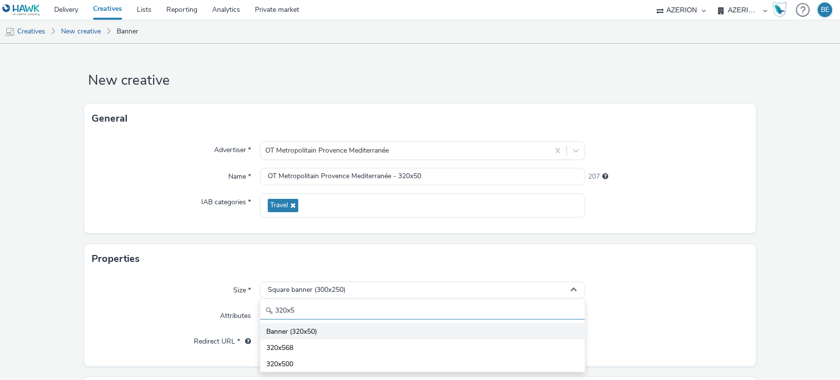
type input "320x5"
click at [287, 329] on span "Banner (320x50)" at bounding box center [291, 332] width 51 height 10
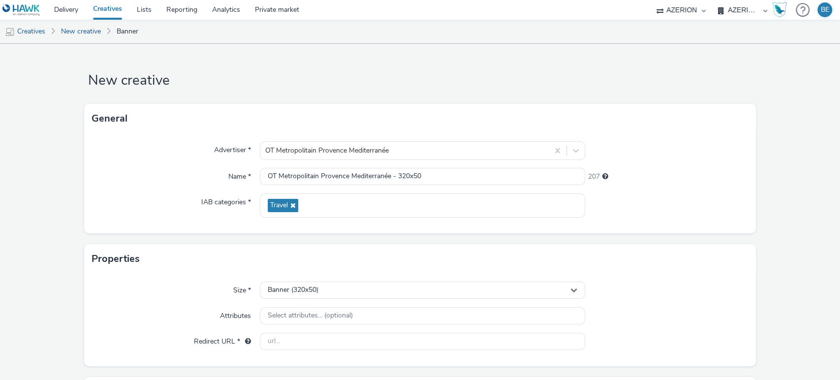
click at [128, 283] on div "Size *" at bounding box center [176, 291] width 168 height 18
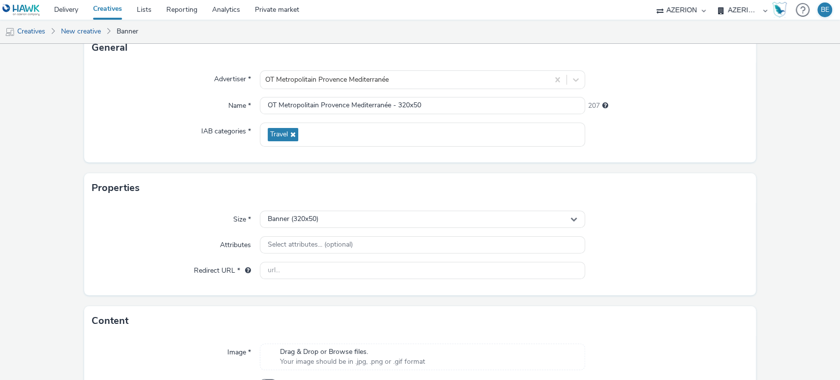
scroll to position [72, 0]
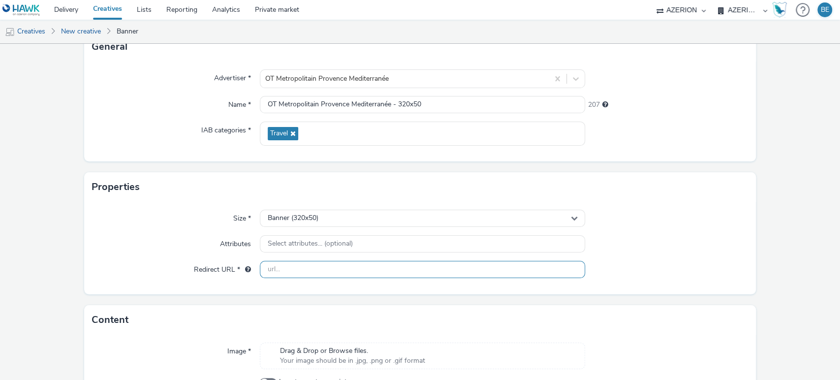
click at [295, 271] on input "text" at bounding box center [423, 269] width 326 height 17
paste input "https://www.provencemed.com/?utm_source=google&utm_medium=banni%C3%A8re%20deskt…"
type input "https://www.provencemed.com/?utm_source=google&utm_medium=banni%C3%A8re%20deskt…"
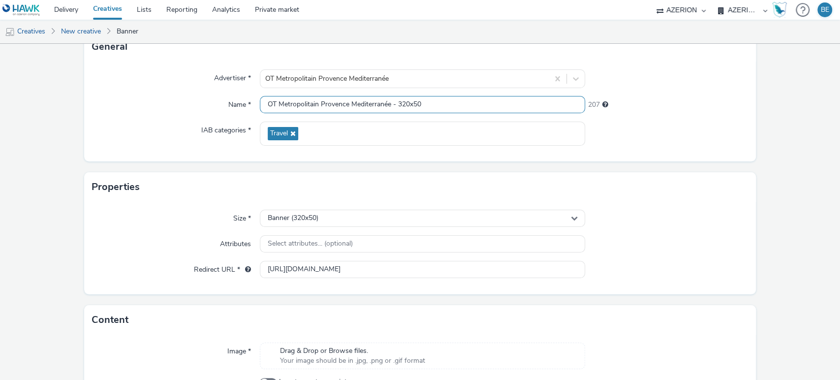
click at [437, 98] on input "OT Metropolitain Provence Mediterranée - 320x50" at bounding box center [423, 104] width 326 height 17
type input "OT Metropolitain Provence Mediterranée - 320x50 | 01/09 - 24/09"
click at [129, 150] on div "Advertiser * OT Metropolitain Provence Mediterranée Name * OT Metropolitain Pro…" at bounding box center [420, 112] width 672 height 100
click at [417, 102] on input "OT Metropolitain Provence Mediterranée - 320x50 | 01/09 - 24/09" at bounding box center [423, 104] width 326 height 17
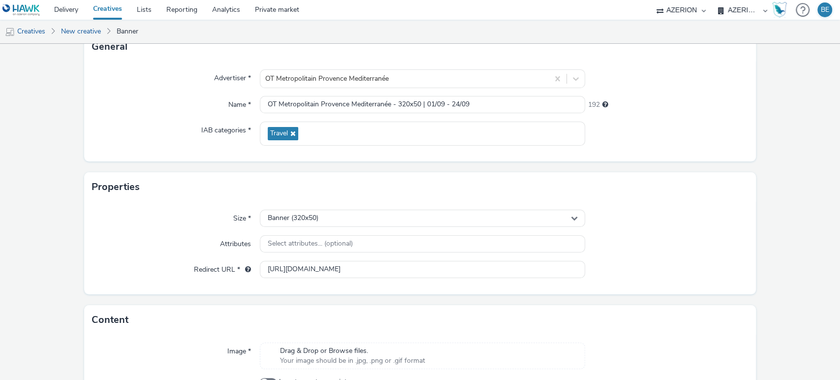
click at [109, 146] on div "Advertiser * OT Metropolitain Provence Mediterranée Name * OT Metropolitain Pro…" at bounding box center [420, 112] width 672 height 100
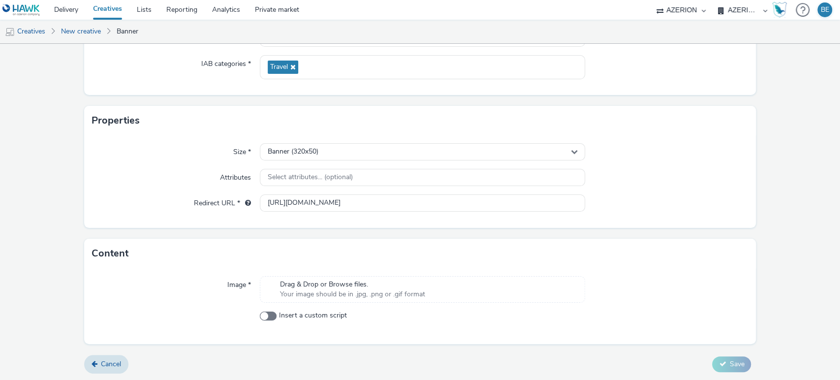
click at [115, 286] on div "Image *" at bounding box center [176, 289] width 168 height 27
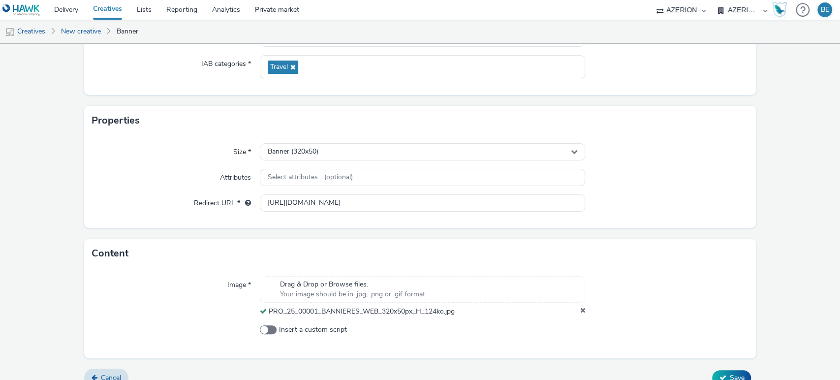
scroll to position [153, 0]
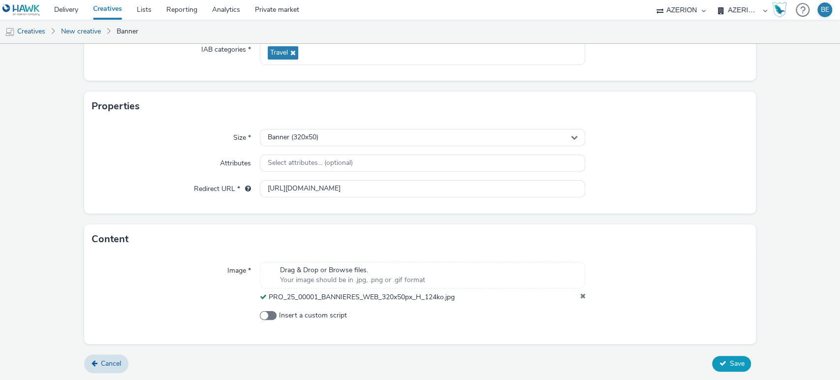
click at [720, 365] on button "Save" at bounding box center [731, 364] width 39 height 16
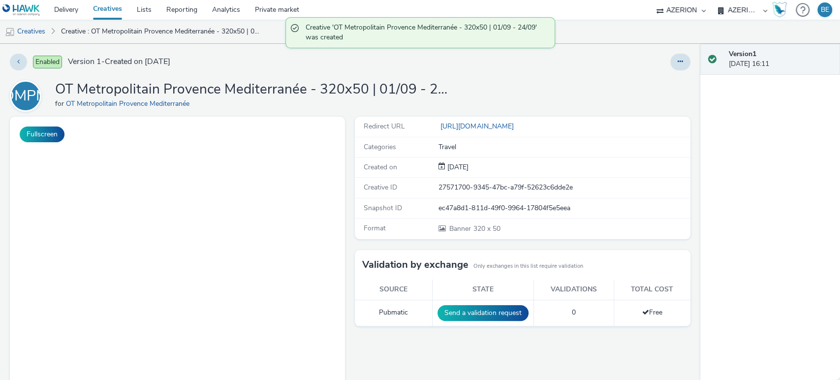
click at [106, 12] on link "Creatives" at bounding box center [108, 10] width 44 height 20
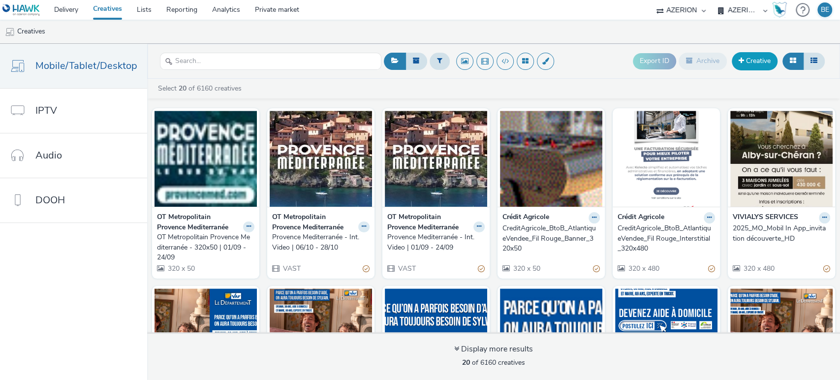
click at [754, 69] on link "Creative" at bounding box center [755, 61] width 46 height 18
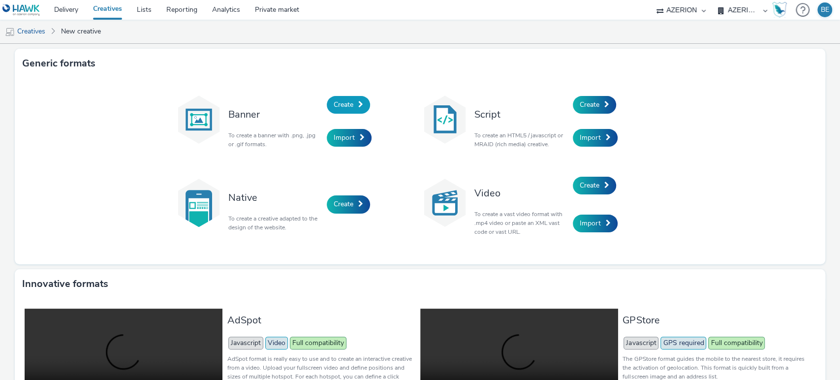
click at [358, 107] on span at bounding box center [360, 104] width 5 height 7
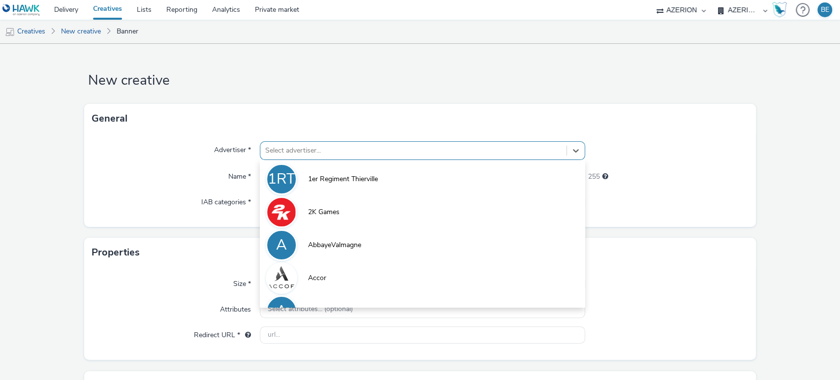
click at [318, 154] on div at bounding box center [413, 151] width 297 height 12
type input "medit"
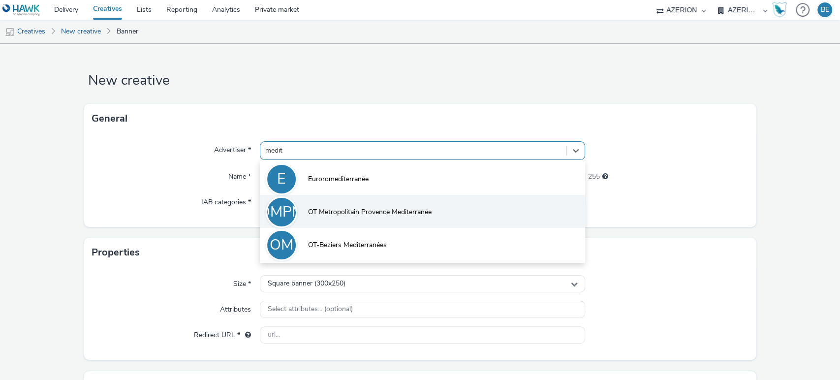
click at [351, 210] on span "OT Metropolitain Provence Mediterranée" at bounding box center [370, 212] width 124 height 10
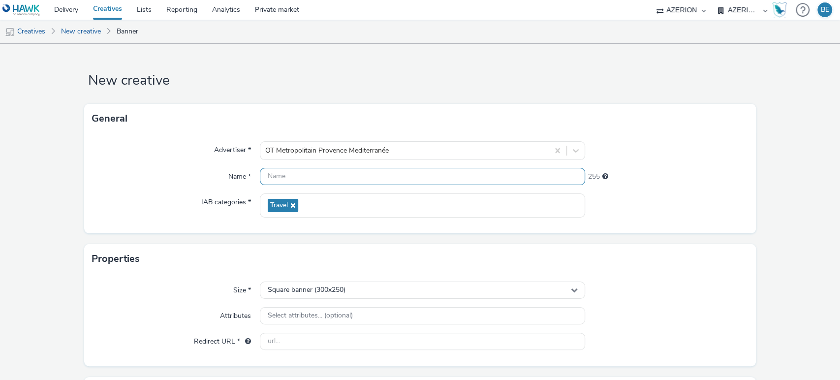
click at [280, 179] on input "text" at bounding box center [423, 176] width 326 height 17
paste input "OT Metropolitain Provence Mediterranée - 320x50 | 01/09 - 24/09"
drag, startPoint x: 426, startPoint y: 176, endPoint x: 494, endPoint y: 173, distance: 68.0
click at [494, 173] on input "OT Metropolitain Provence Mediterranée - 320x50 | 01/09 - 24/09" at bounding box center [423, 176] width 326 height 17
click at [496, 173] on input "OT Metropolitain Provence Mediterranée - 320x50 | 01/09 - 24/09" at bounding box center [423, 176] width 326 height 17
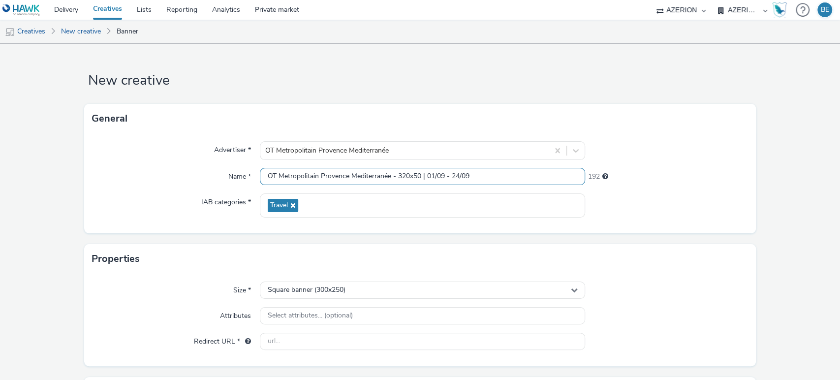
drag, startPoint x: 427, startPoint y: 177, endPoint x: 475, endPoint y: 171, distance: 48.1
click at [475, 171] on input "OT Metropolitain Provence Mediterranée - 320x50 | 01/09 - 24/09" at bounding box center [423, 176] width 326 height 17
type input "OT Metropolitain Provence Mediterranée - 320x50 | 06/10 - 28/10"
click at [150, 190] on div "Advertiser * OT Metropolitain Provence Mediterranée Name * OT Metropolitain Pro…" at bounding box center [420, 183] width 672 height 100
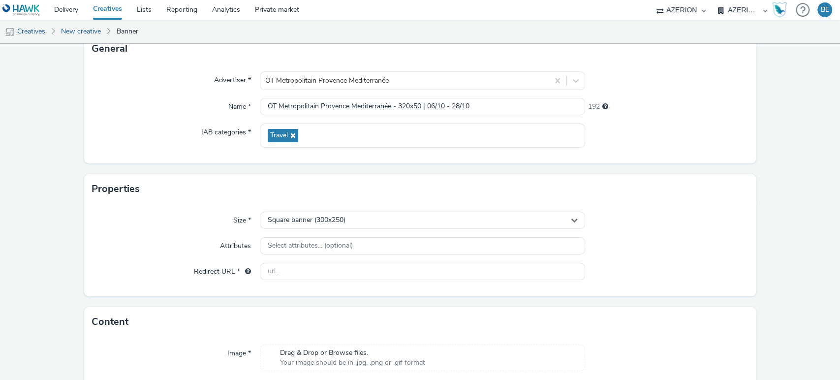
scroll to position [107, 0]
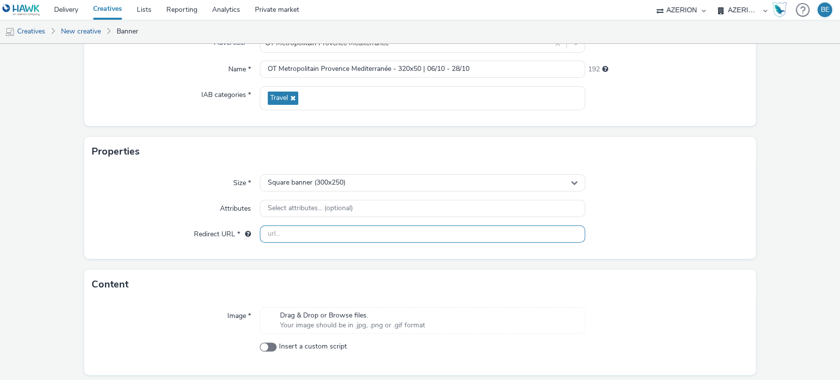
click at [288, 232] on input "text" at bounding box center [423, 233] width 326 height 17
paste input "https://www.provencemed.com/?utm_source=google&utm_medium=vid%C3%A9o&utm_campai…"
type input "https://www.provencemed.com/?utm_source=google&utm_medium=vid%C3%A9o&utm_campai…"
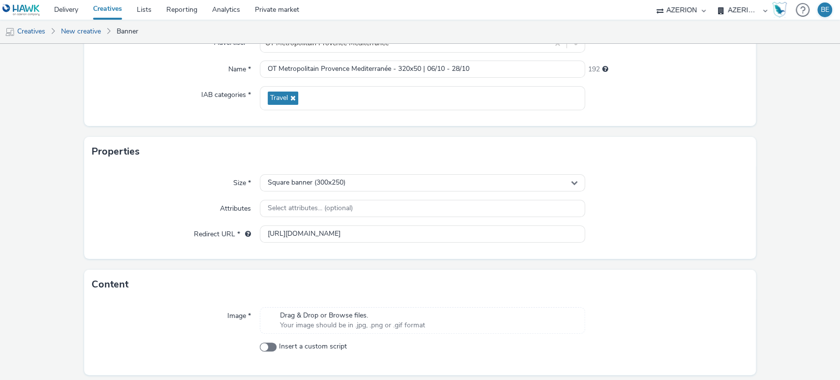
scroll to position [0, 0]
click at [126, 200] on div "Attributes" at bounding box center [176, 209] width 168 height 18
click at [303, 182] on span "Square banner (300x250)" at bounding box center [307, 183] width 78 height 8
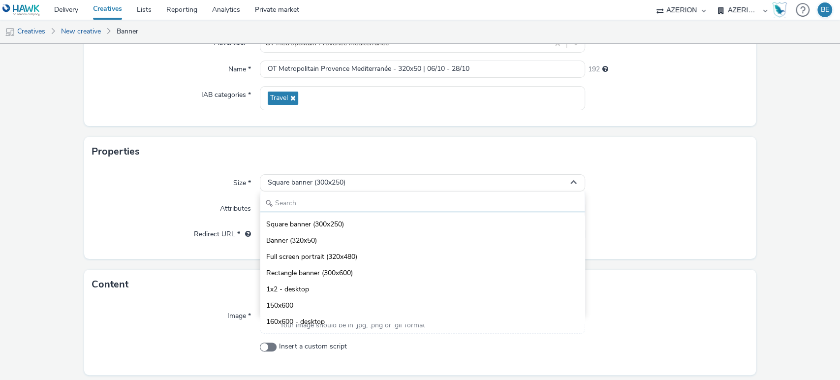
click at [303, 208] on input "text" at bounding box center [422, 203] width 325 height 17
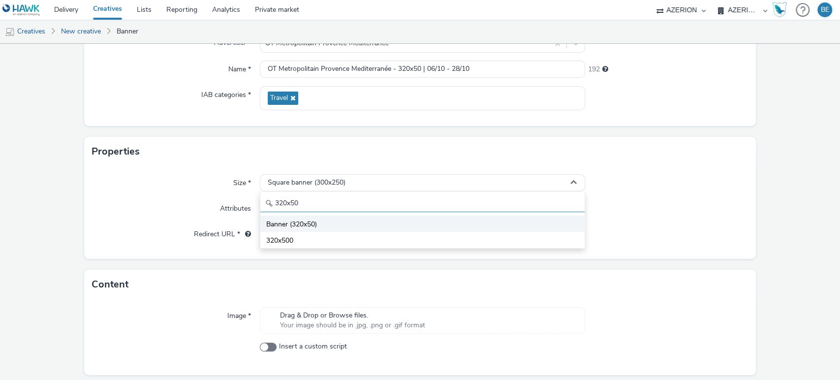
type input "320x50"
click at [298, 226] on span "Banner (320x50)" at bounding box center [291, 225] width 51 height 10
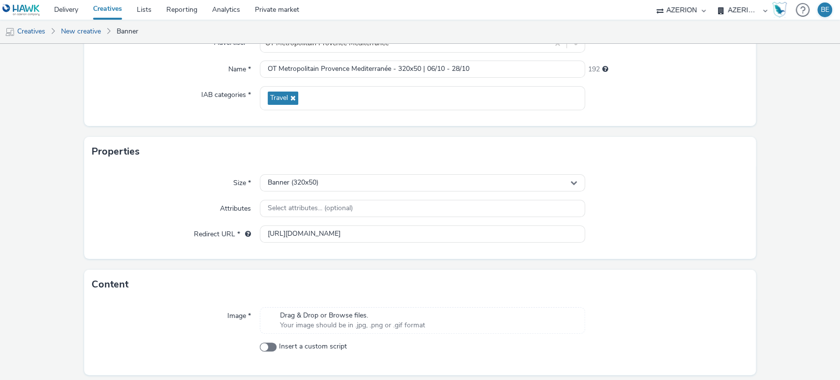
click at [85, 195] on div "Size * Banner (320x50) Attributes Select attributes... (optional) Redirect URL …" at bounding box center [420, 212] width 672 height 93
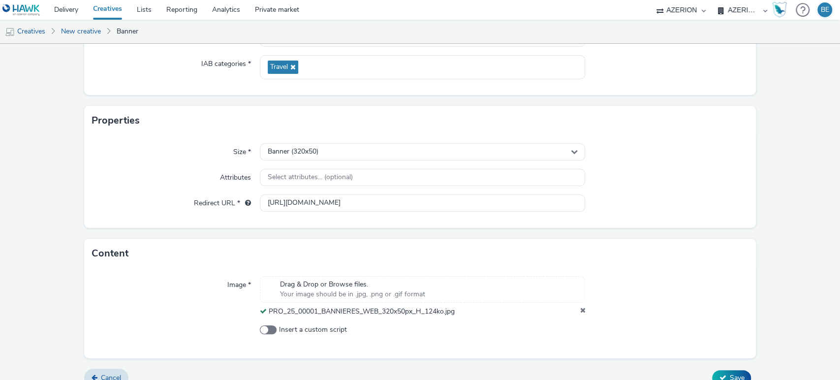
click at [782, 286] on form "New creative General Advertiser * OT Metropolitain Provence Mediterranée Name *…" at bounding box center [420, 149] width 840 height 489
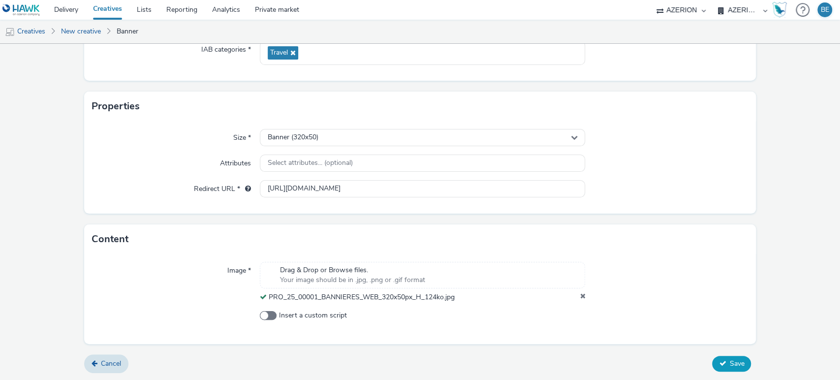
click at [730, 365] on span "Save" at bounding box center [737, 363] width 15 height 9
